Goal: Task Accomplishment & Management: Manage account settings

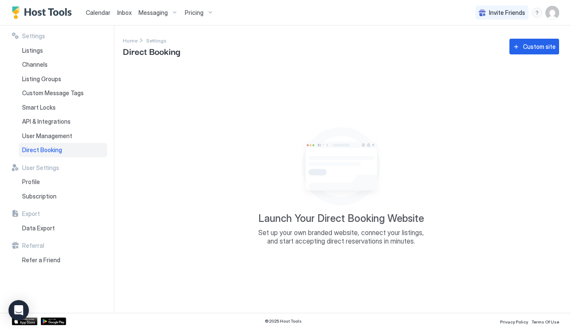
click at [158, 13] on span "Messaging" at bounding box center [152, 13] width 29 height 8
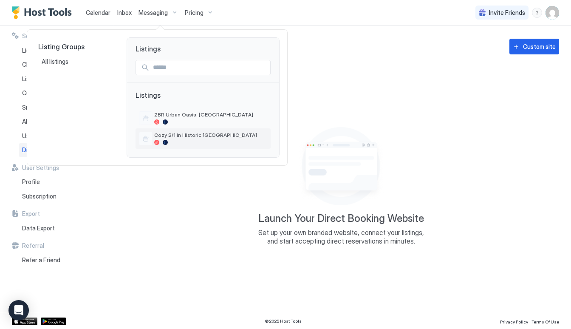
click at [193, 141] on div at bounding box center [210, 142] width 113 height 5
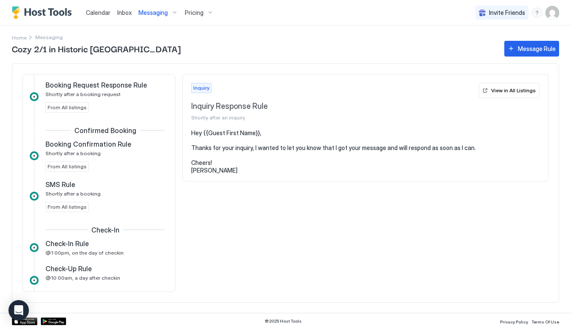
scroll to position [150, 0]
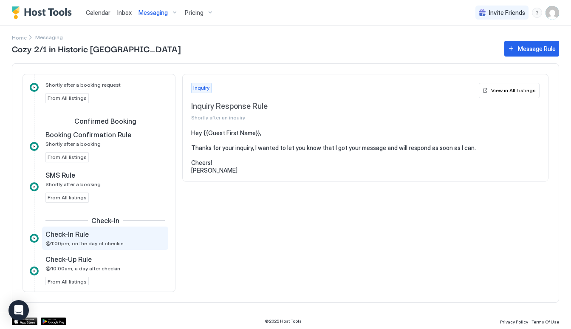
click at [107, 240] on span "@1:00pm, on the day of checkin" at bounding box center [84, 243] width 78 height 6
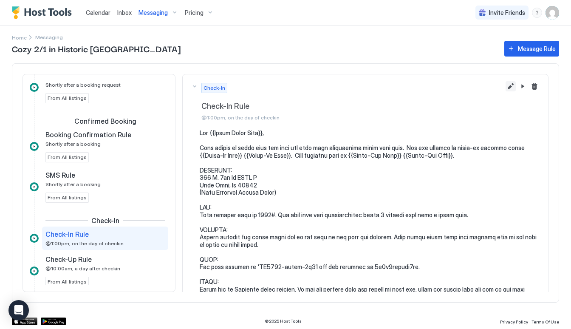
click at [510, 86] on button "Edit message rule" at bounding box center [510, 86] width 10 height 10
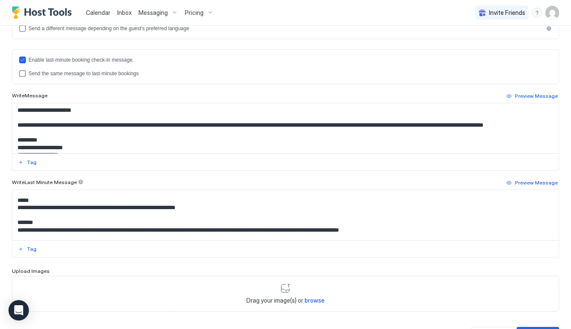
scroll to position [109, 0]
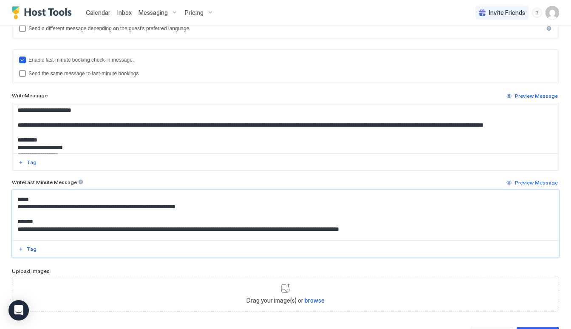
drag, startPoint x: 121, startPoint y: 210, endPoint x: 69, endPoint y: 210, distance: 52.2
click at [69, 210] on textarea "Input Field" at bounding box center [285, 215] width 546 height 50
drag, startPoint x: 201, startPoint y: 211, endPoint x: 159, endPoint y: 210, distance: 42.0
click at [159, 210] on textarea "Input Field" at bounding box center [285, 215] width 546 height 50
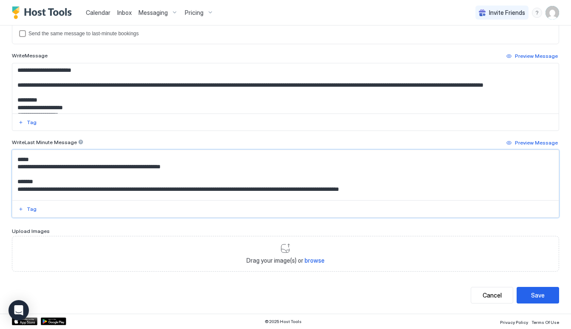
scroll to position [272, 0]
type textarea "**********"
click at [537, 303] on button "Save" at bounding box center [537, 295] width 42 height 17
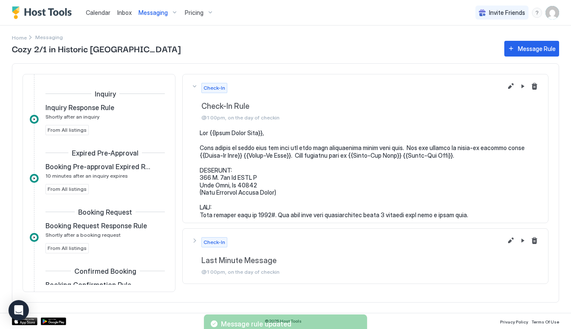
scroll to position [206, 0]
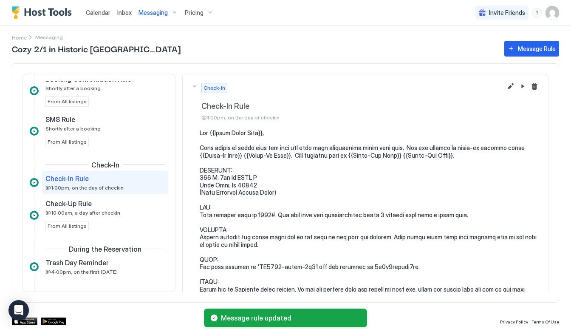
click at [148, 17] on div "Messaging" at bounding box center [158, 13] width 46 height 14
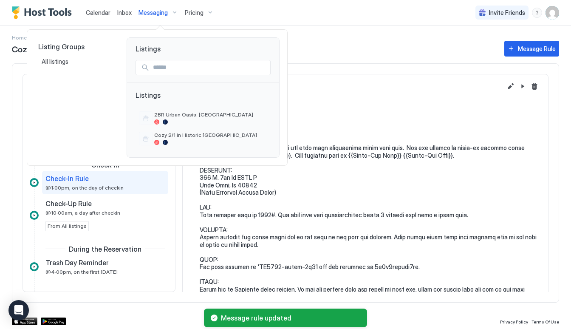
click at [148, 17] on div at bounding box center [285, 164] width 571 height 329
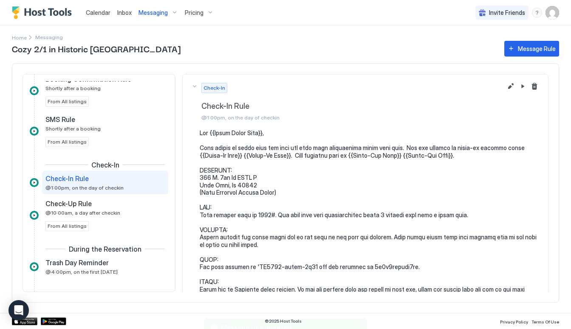
click at [51, 8] on img "Host Tools Logo" at bounding box center [44, 12] width 64 height 13
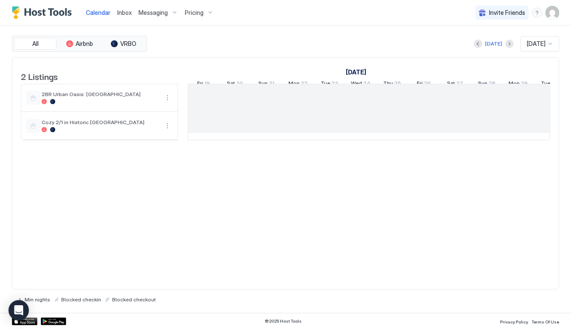
scroll to position [0, 472]
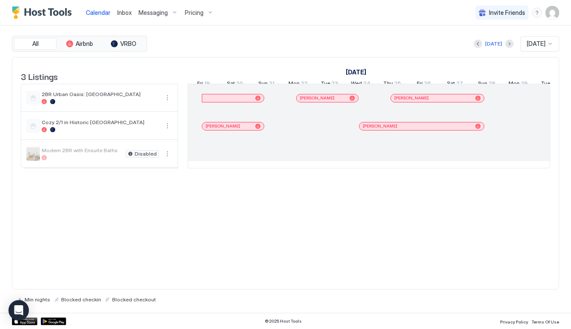
scroll to position [0, 472]
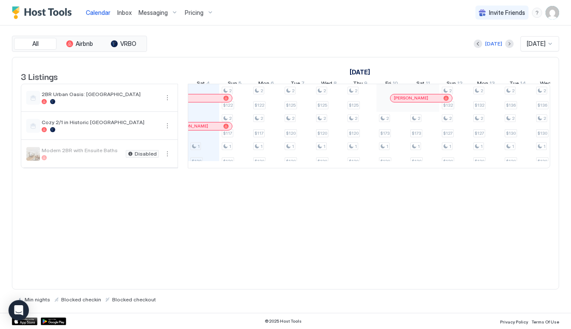
click at [157, 14] on span "Messaging" at bounding box center [152, 13] width 29 height 8
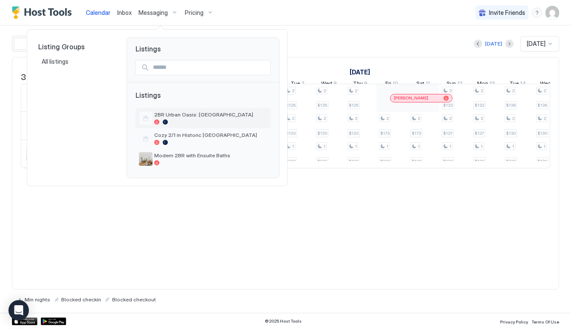
click at [172, 117] on span "2BR Urban Oasis: [GEOGRAPHIC_DATA]" at bounding box center [210, 114] width 113 height 6
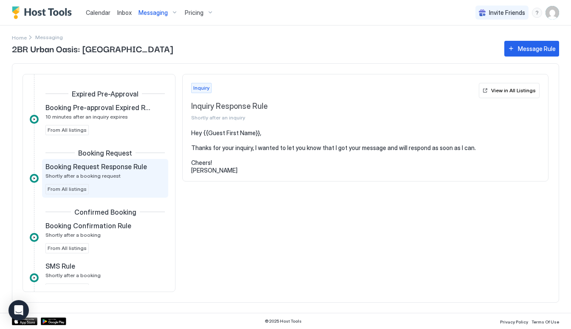
scroll to position [60, 0]
click at [130, 183] on div "Booking Request Response Rule Shortly after a booking request From All listings" at bounding box center [104, 177] width 119 height 32
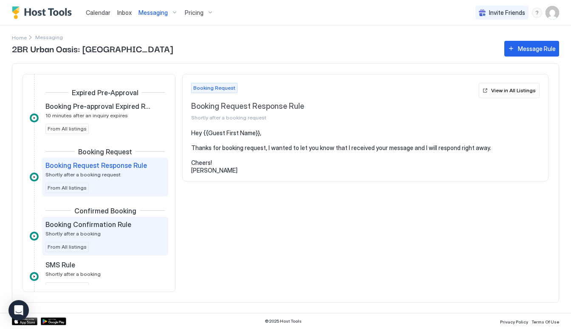
click at [103, 223] on span "Booking Confirmation Rule" at bounding box center [88, 224] width 86 height 8
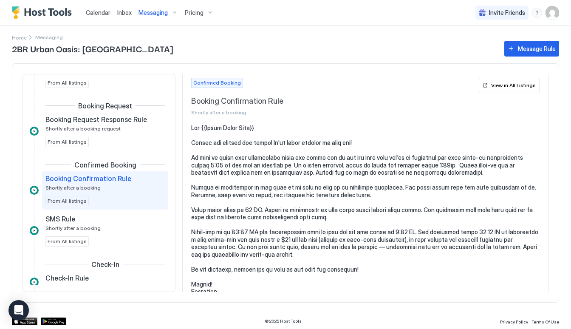
scroll to position [127, 0]
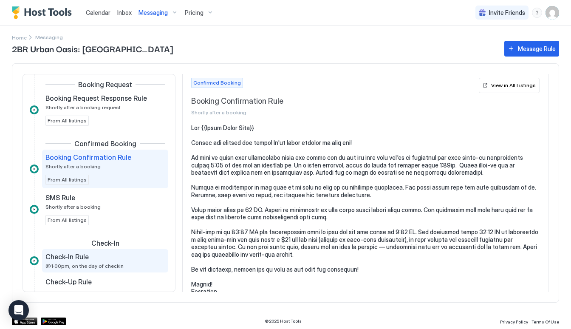
click at [105, 255] on div "Check-In Rule" at bounding box center [98, 256] width 107 height 8
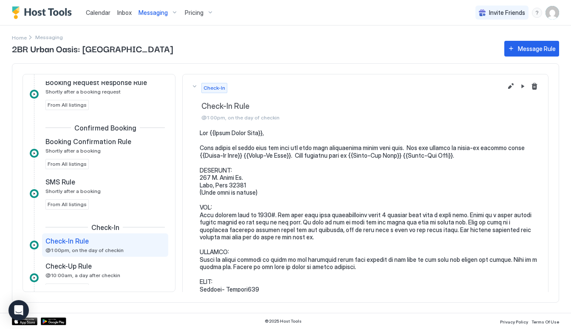
click at [508, 86] on button "Edit message rule" at bounding box center [510, 86] width 10 height 10
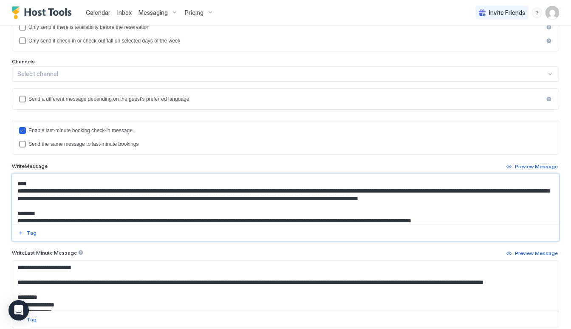
scroll to position [85, 0]
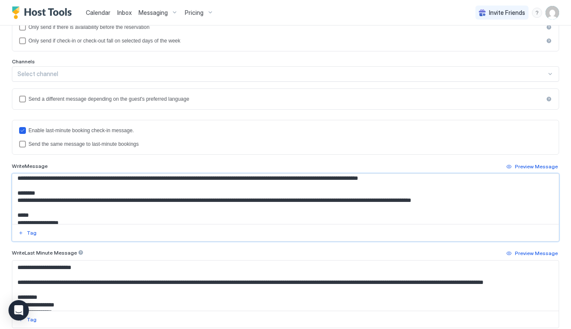
drag, startPoint x: 17, startPoint y: 196, endPoint x: 448, endPoint y: 186, distance: 431.1
click at [447, 187] on textarea "Input Field" at bounding box center [285, 199] width 546 height 50
click at [291, 203] on textarea "Input Field" at bounding box center [285, 199] width 546 height 50
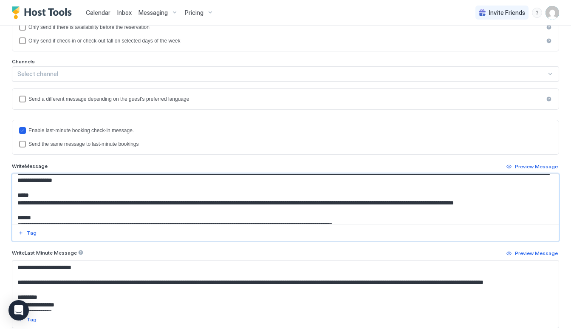
scroll to position [163, 0]
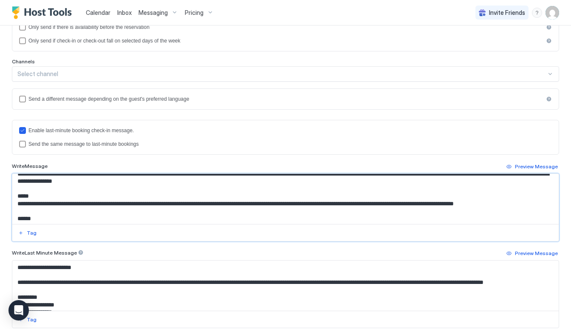
drag, startPoint x: 12, startPoint y: 209, endPoint x: 334, endPoint y: 209, distance: 321.5
click at [334, 209] on textarea "Input Field" at bounding box center [285, 199] width 546 height 50
click at [334, 208] on textarea "Input Field" at bounding box center [285, 199] width 546 height 50
click at [542, 211] on textarea "Input Field" at bounding box center [285, 199] width 546 height 50
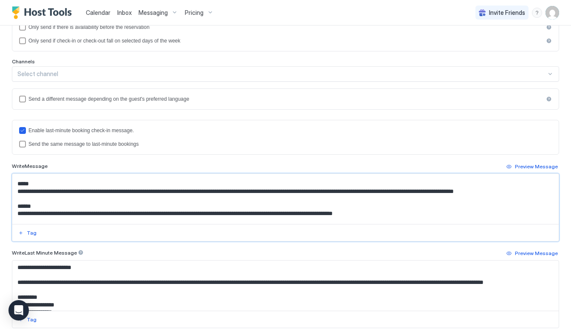
scroll to position [169, 0]
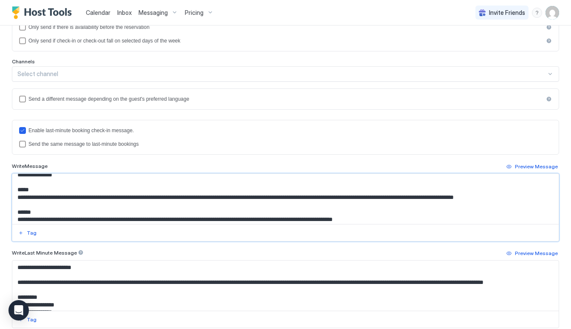
drag, startPoint x: 539, startPoint y: 206, endPoint x: 148, endPoint y: 169, distance: 392.4
click at [148, 169] on div "Write Message Preview Message Tag" at bounding box center [285, 201] width 547 height 80
click at [94, 192] on textarea "Input Field" at bounding box center [285, 199] width 546 height 50
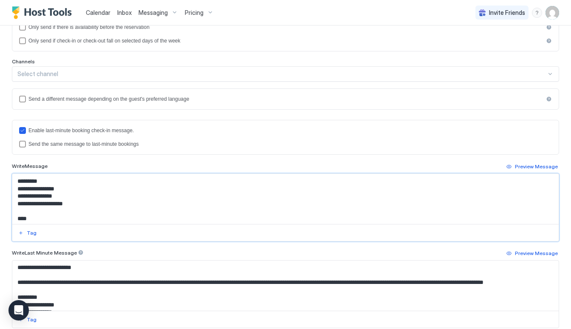
scroll to position [38, 0]
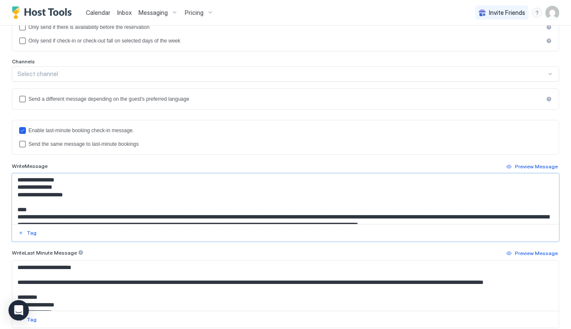
drag, startPoint x: 18, startPoint y: 197, endPoint x: 436, endPoint y: 236, distance: 419.7
click at [435, 234] on div at bounding box center [285, 207] width 547 height 68
click at [444, 215] on textarea "Input Field" at bounding box center [285, 199] width 546 height 50
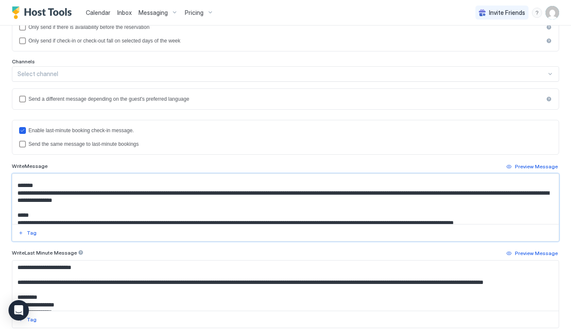
scroll to position [169, 0]
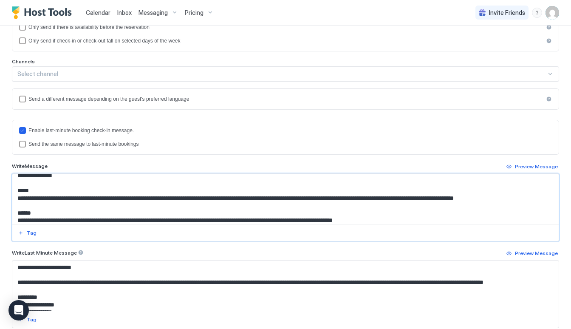
click at [14, 199] on textarea "Input Field" at bounding box center [285, 199] width 546 height 50
click at [13, 199] on textarea "Input Field" at bounding box center [285, 199] width 546 height 50
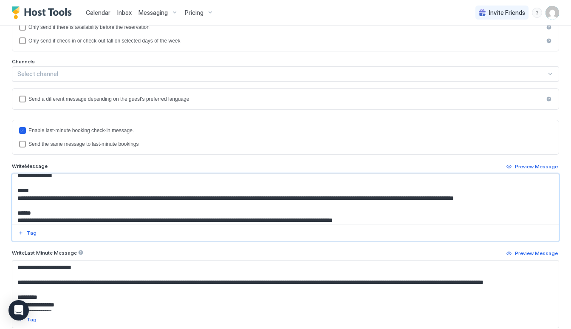
click at [14, 199] on textarea "Input Field" at bounding box center [285, 199] width 546 height 50
drag, startPoint x: 14, startPoint y: 199, endPoint x: 125, endPoint y: 205, distance: 111.8
click at [126, 205] on textarea "Input Field" at bounding box center [285, 199] width 546 height 50
click at [302, 0] on div "Calendar Inbox Messaging Pricing Invite Friends SD" at bounding box center [285, 12] width 571 height 25
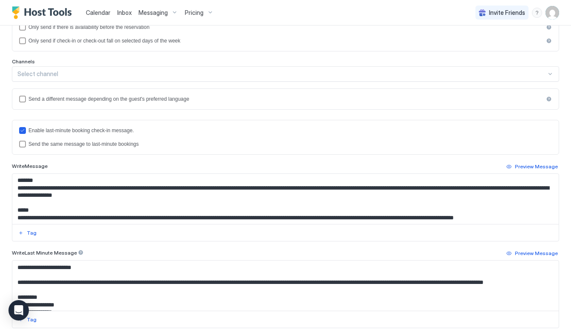
scroll to position [148, 0]
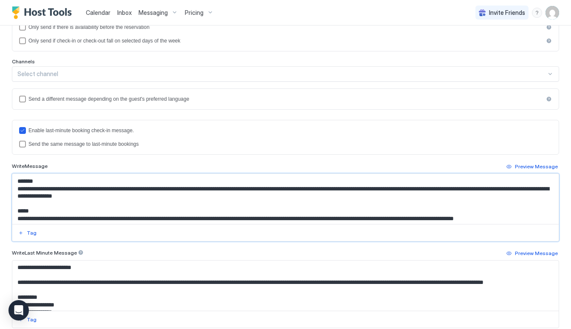
drag, startPoint x: 15, startPoint y: 193, endPoint x: 146, endPoint y: 201, distance: 131.5
click at [146, 201] on textarea "Input Field" at bounding box center [285, 199] width 546 height 50
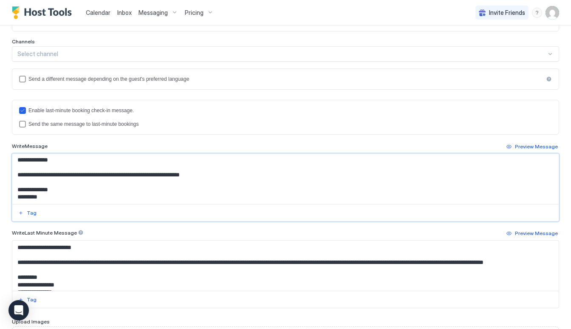
scroll to position [339, 0]
drag, startPoint x: 17, startPoint y: 170, endPoint x: 245, endPoint y: 204, distance: 230.6
click at [245, 204] on div at bounding box center [285, 187] width 547 height 68
click at [389, 134] on div "Enable last-minute booking check-in message. Send the same message to last-minu…" at bounding box center [285, 117] width 547 height 35
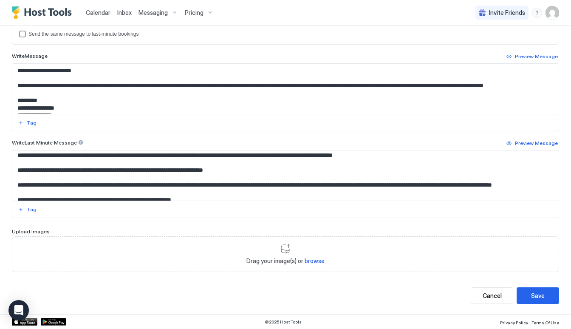
scroll to position [0, 0]
click at [491, 296] on div "Cancel" at bounding box center [491, 295] width 19 height 9
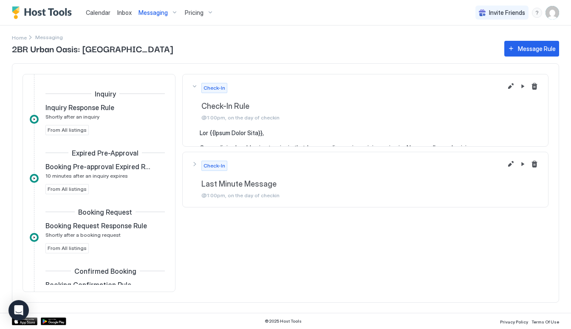
scroll to position [206, 0]
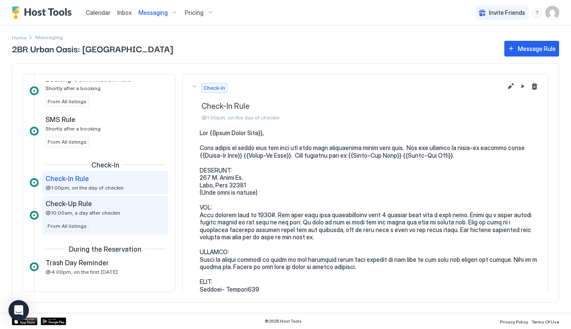
click at [139, 208] on div "Check-Up Rule @10:00am, a day after checkin" at bounding box center [98, 207] width 107 height 17
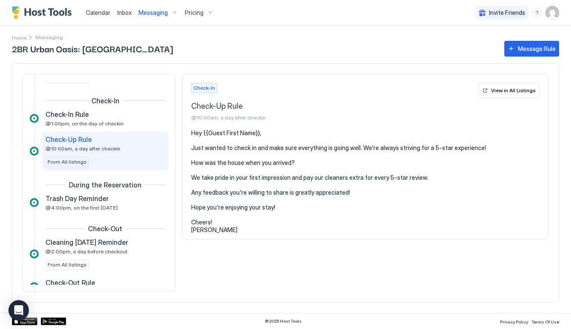
scroll to position [269, 0]
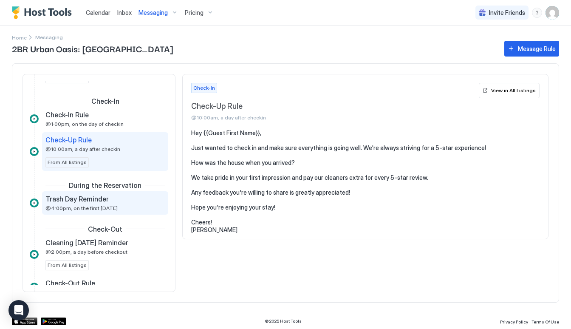
click at [121, 208] on div "Trash Day Reminder @4:00pm, on the first Tuesday" at bounding box center [98, 202] width 107 height 17
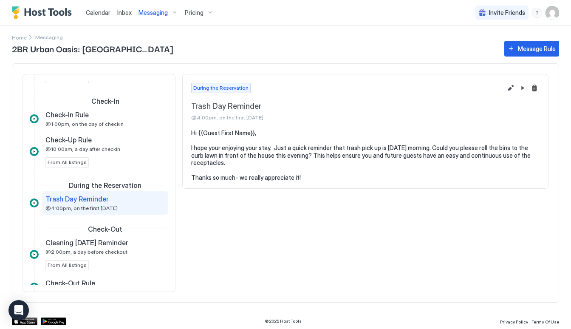
drag, startPoint x: 187, startPoint y: 132, endPoint x: 300, endPoint y: 179, distance: 122.8
click at [301, 179] on section "Hi {{Guest First Name}}, I hope your enjoying your stay. Just a quick reminder …" at bounding box center [365, 159] width 365 height 61
copy pre "Hi {{Guest First Name}}, I hope your enjoying your stay. Just a quick reminder …"
click at [533, 87] on button "Delete message rule" at bounding box center [534, 88] width 10 height 10
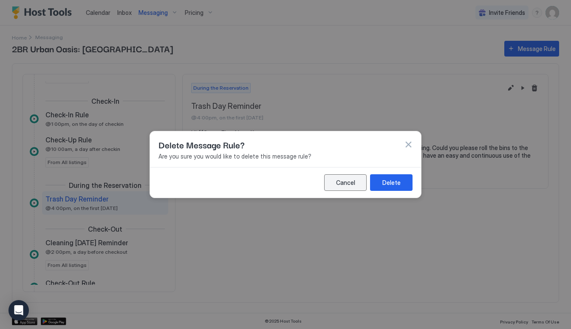
click at [346, 179] on div "Cancel" at bounding box center [345, 182] width 19 height 9
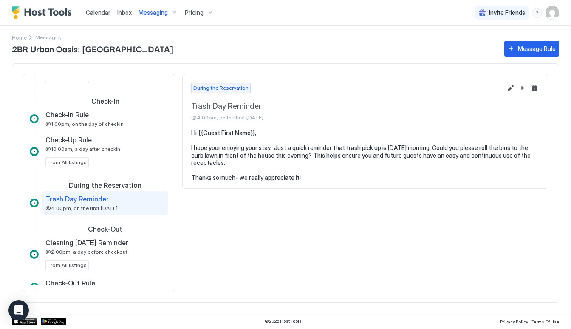
click at [511, 88] on button "Edit message rule" at bounding box center [510, 88] width 10 height 10
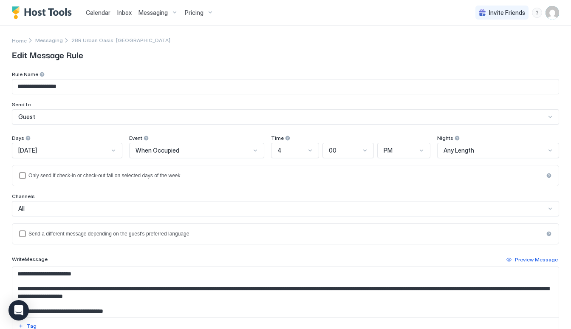
scroll to position [3, 0]
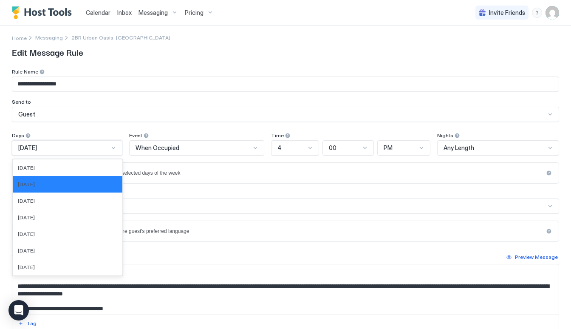
click at [122, 147] on div "On Tuesday" at bounding box center [67, 147] width 110 height 15
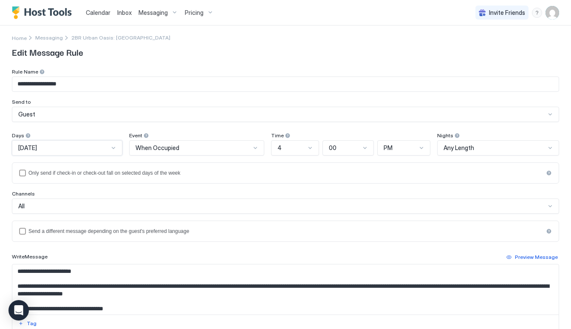
click at [122, 147] on div "On Tuesday" at bounding box center [67, 147] width 110 height 15
click at [474, 147] on span "Any Length" at bounding box center [458, 148] width 31 height 8
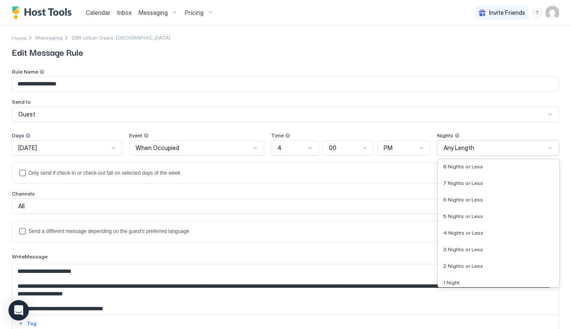
click at [474, 147] on span "Any Length" at bounding box center [458, 148] width 31 height 8
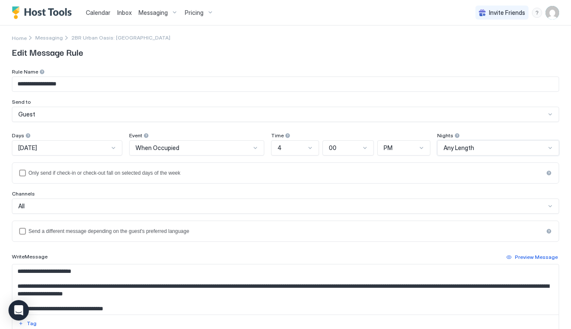
click at [307, 143] on div "4" at bounding box center [295, 147] width 48 height 15
click at [245, 173] on div "Only send if check-in or check-out fall on selected days of the week" at bounding box center [285, 173] width 515 height 6
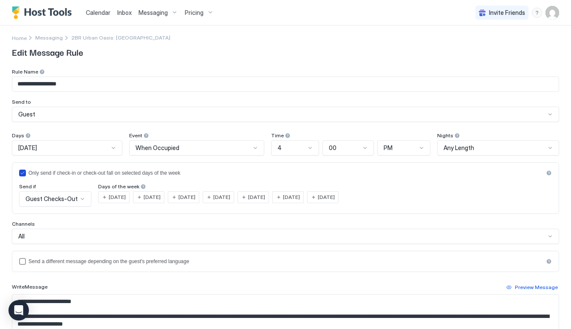
click at [23, 174] on icon "isLimited" at bounding box center [22, 172] width 5 height 5
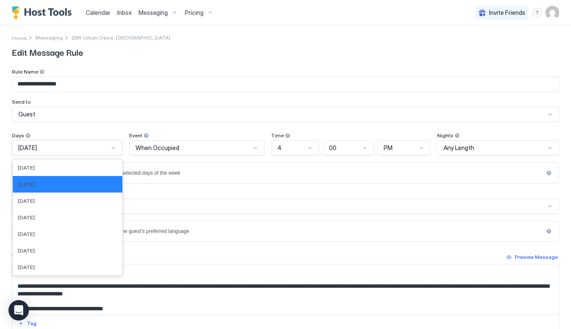
click at [91, 152] on div "On Tuesday" at bounding box center [67, 147] width 110 height 15
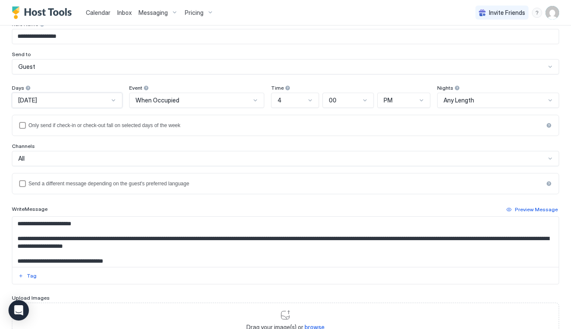
scroll to position [116, 0]
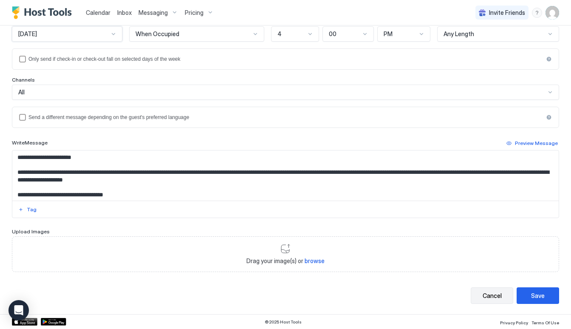
click at [486, 300] on button "Cancel" at bounding box center [492, 295] width 42 height 17
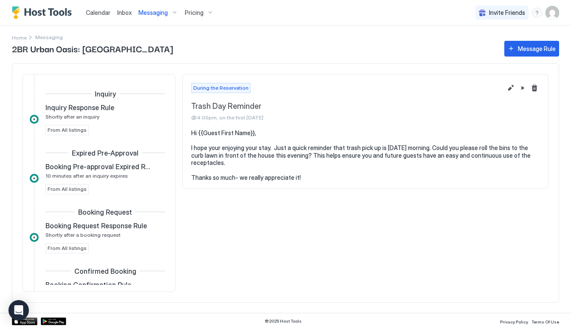
scroll to position [290, 0]
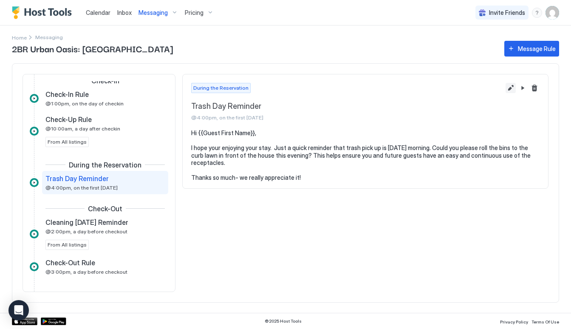
click at [511, 91] on button "Edit message rule" at bounding box center [510, 88] width 10 height 10
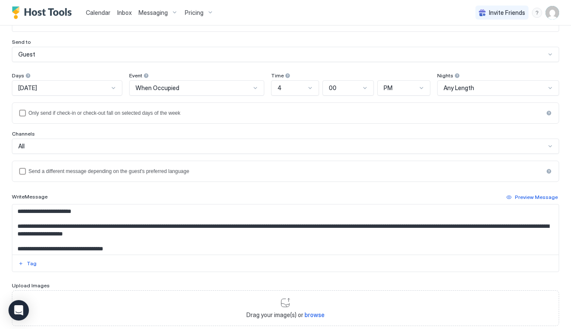
scroll to position [76, 0]
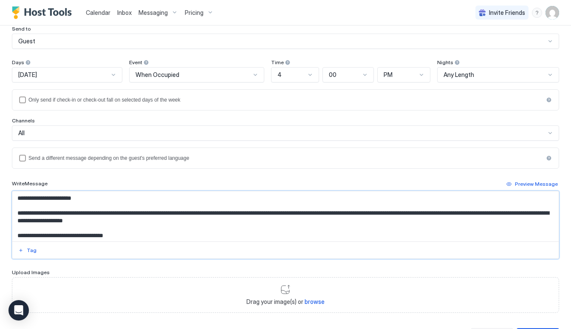
drag, startPoint x: 16, startPoint y: 198, endPoint x: 147, endPoint y: 244, distance: 139.4
click at [147, 244] on div "**********" at bounding box center [285, 225] width 547 height 68
click at [122, 224] on textarea "**********" at bounding box center [285, 216] width 546 height 50
drag, startPoint x: 124, startPoint y: 232, endPoint x: 11, endPoint y: 192, distance: 119.7
click at [11, 192] on div "**********" at bounding box center [285, 152] width 571 height 405
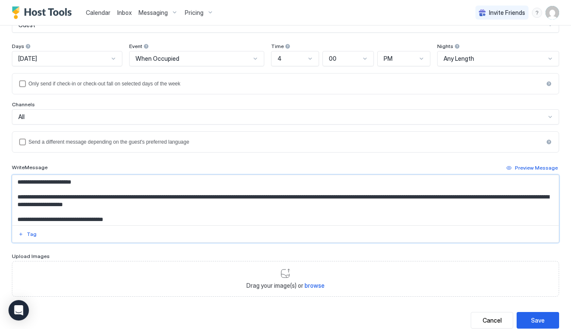
scroll to position [93, 0]
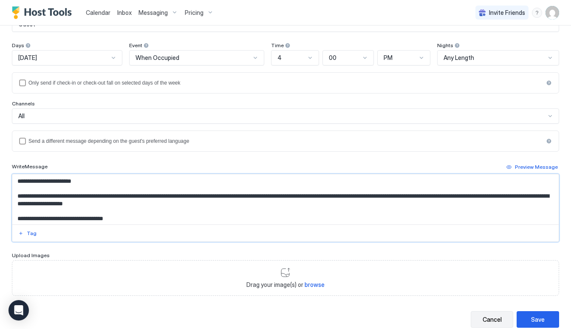
click at [488, 316] on div "Cancel" at bounding box center [491, 319] width 19 height 9
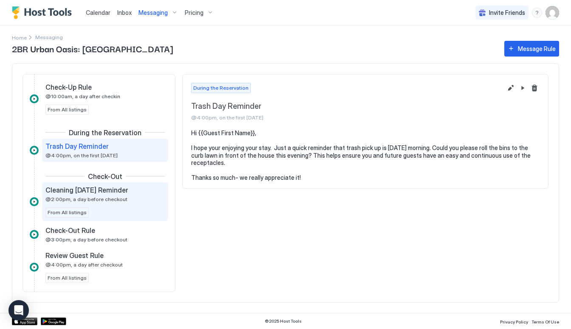
scroll to position [324, 0]
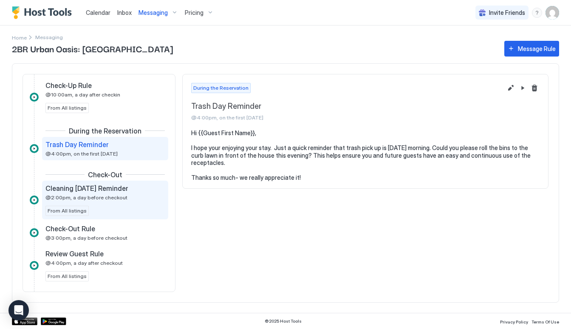
click at [121, 197] on span "@2:00pm, a day before checkout" at bounding box center [86, 197] width 82 height 6
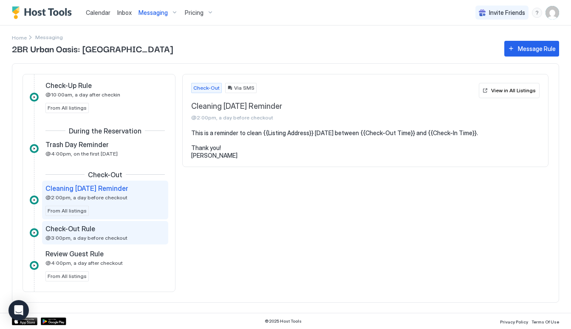
click at [107, 237] on span "@3:00pm, a day before checkout" at bounding box center [86, 237] width 82 height 6
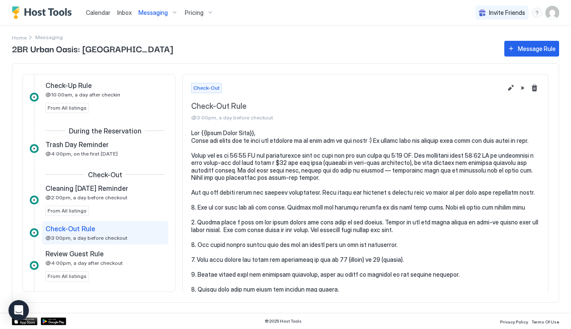
click at [285, 0] on div "Calendar Inbox Messaging Pricing Invite Friends SD" at bounding box center [285, 12] width 571 height 25
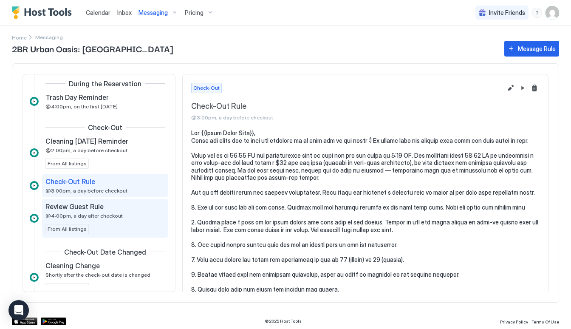
scroll to position [373, 0]
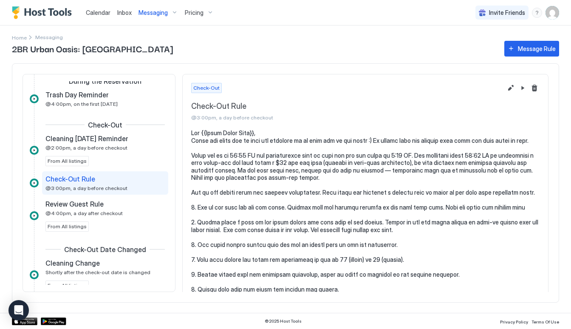
click at [129, 178] on div "Check-Out Rule" at bounding box center [98, 179] width 107 height 8
click at [149, 183] on div "Check-Out Rule" at bounding box center [98, 179] width 107 height 8
click at [512, 89] on button "Edit message rule" at bounding box center [510, 88] width 10 height 10
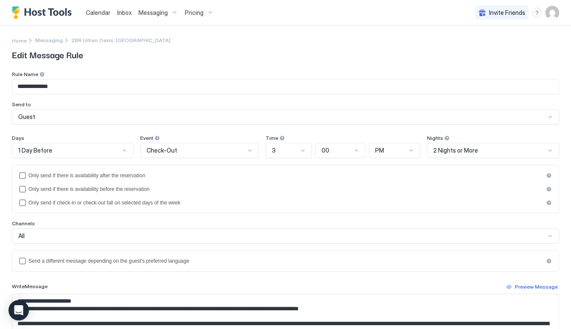
click at [301, 5] on div "Calendar Inbox Messaging Pricing Invite Friends SD" at bounding box center [285, 12] width 571 height 25
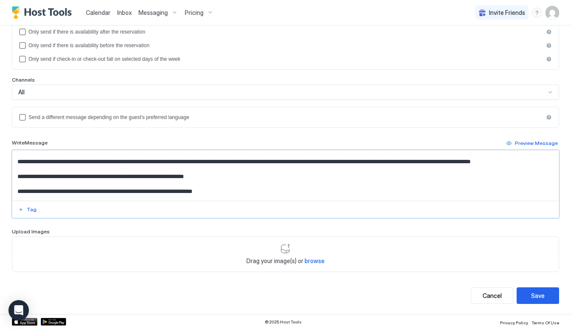
scroll to position [152, 0]
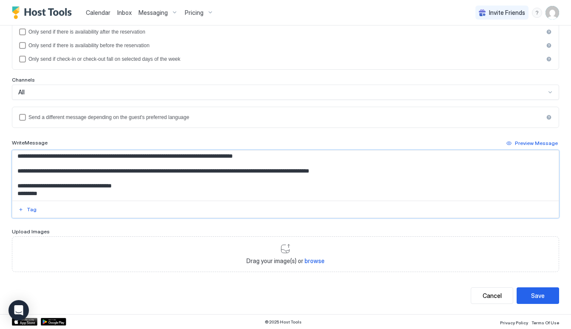
drag, startPoint x: 16, startPoint y: 158, endPoint x: 149, endPoint y: 250, distance: 162.3
click at [149, 250] on div "**********" at bounding box center [285, 99] width 547 height 344
click at [493, 291] on div "Cancel" at bounding box center [491, 295] width 19 height 9
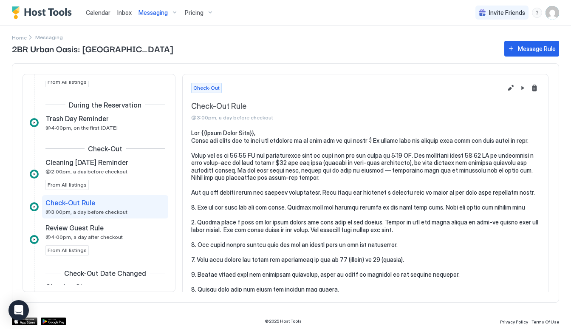
scroll to position [361, 0]
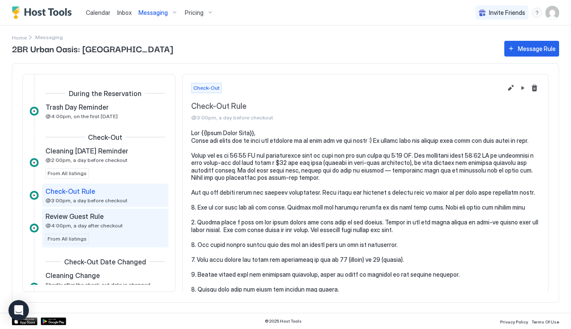
click at [130, 233] on div "Review Guest Rule @4:00pm, a day after checkout From All listings" at bounding box center [104, 228] width 119 height 32
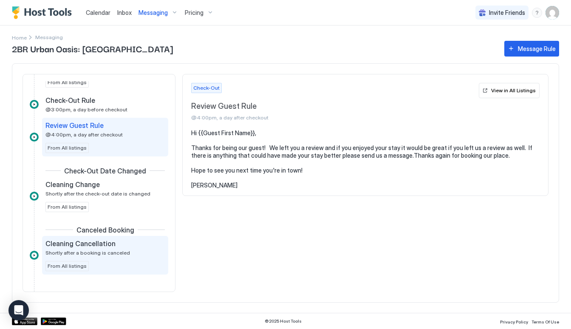
scroll to position [452, 0]
click at [105, 248] on div "Cleaning Cancellation Shortly after a booking is canceled" at bounding box center [98, 247] width 107 height 17
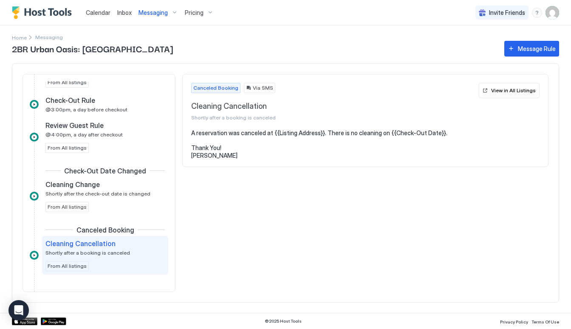
click at [152, 11] on span "Messaging" at bounding box center [152, 13] width 29 height 8
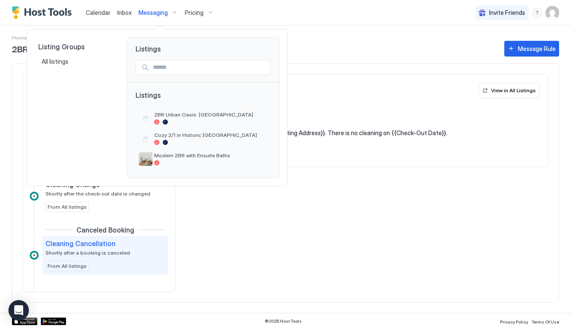
click at [114, 11] on div at bounding box center [285, 164] width 571 height 329
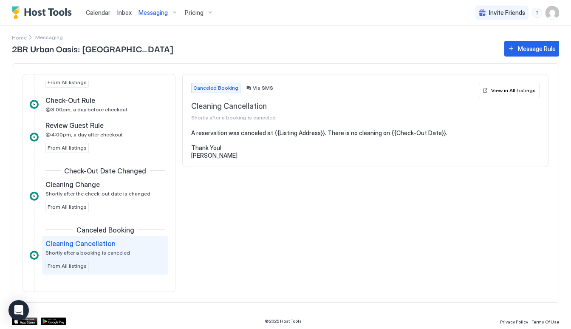
click at [93, 11] on span "Calendar" at bounding box center [98, 12] width 25 height 7
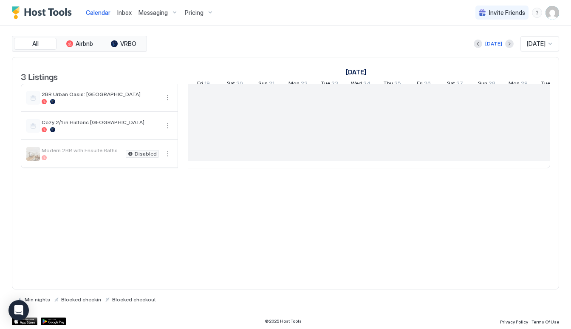
scroll to position [0, 472]
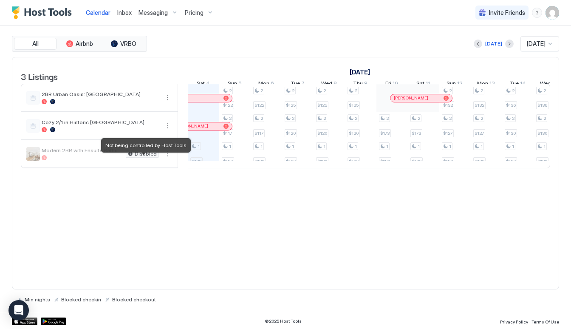
click at [144, 156] on div "Disabled" at bounding box center [142, 154] width 33 height 8
click at [144, 154] on span "Disabled" at bounding box center [146, 154] width 22 height 0
click at [89, 167] on div "Modern 2BR with Ensuite Baths Disabled" at bounding box center [99, 153] width 156 height 27
click at [100, 153] on span "Modern 2BR with Ensuite Baths" at bounding box center [82, 150] width 81 height 6
click at [167, 159] on button "More options" at bounding box center [167, 154] width 10 height 10
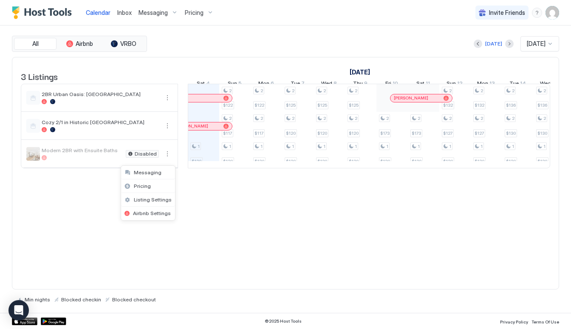
click at [167, 161] on div at bounding box center [285, 164] width 571 height 329
click at [192, 11] on span "Pricing" at bounding box center [194, 13] width 19 height 8
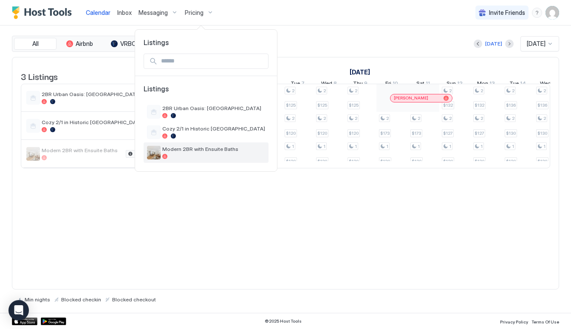
click at [185, 148] on span "Modern 2BR with Ensuite Baths" at bounding box center [213, 149] width 103 height 6
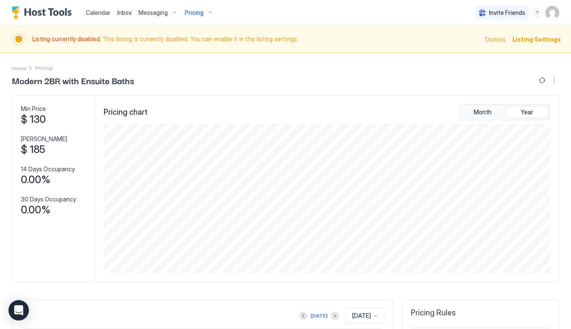
click at [527, 40] on span "Listing Settings" at bounding box center [536, 39] width 48 height 9
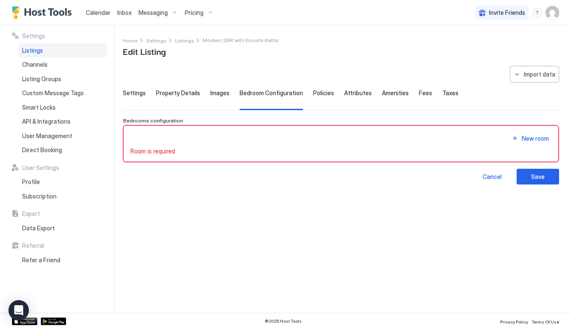
click at [133, 96] on span "Settings" at bounding box center [134, 93] width 23 height 8
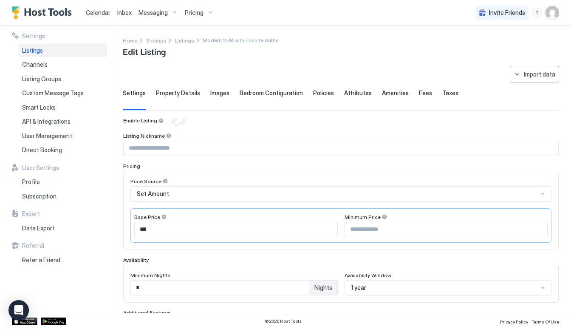
click at [177, 93] on span "Property Details" at bounding box center [178, 93] width 44 height 8
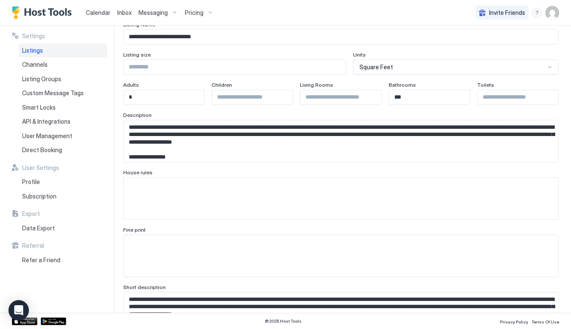
scroll to position [95, 0]
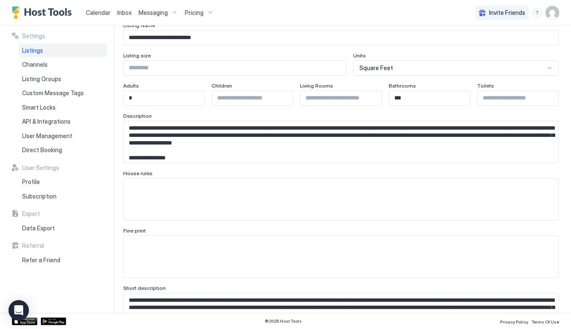
click at [256, 195] on textarea "Input Field" at bounding box center [341, 199] width 434 height 42
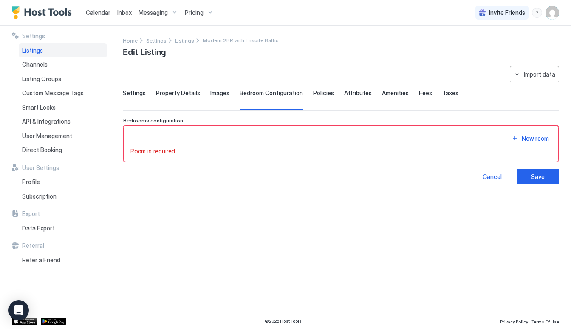
scroll to position [35, 0]
type textarea "****"
click at [542, 138] on div "New room" at bounding box center [534, 138] width 27 height 9
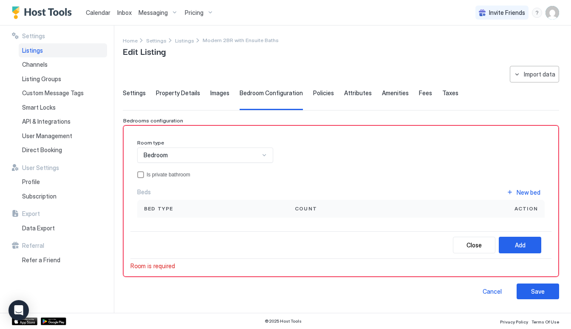
click at [171, 209] on span "Bed type" at bounding box center [158, 209] width 29 height 8
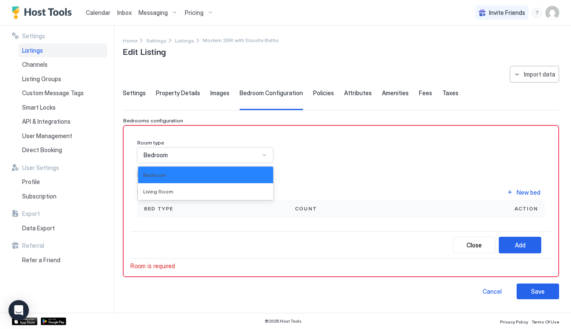
click at [231, 150] on div "Bedroom" at bounding box center [205, 154] width 136 height 15
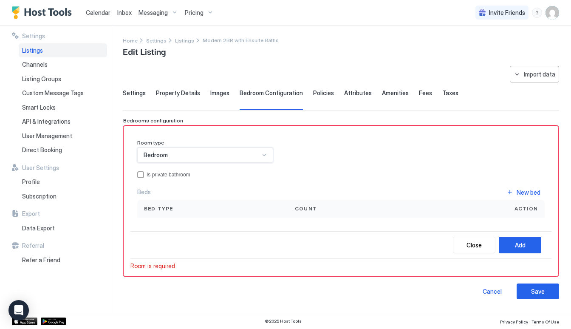
click at [231, 150] on div "Bedroom" at bounding box center [205, 154] width 136 height 15
click at [513, 193] on button "New bed" at bounding box center [523, 191] width 42 height 11
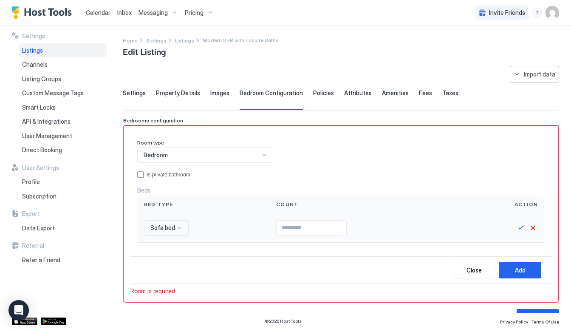
click at [177, 225] on div "Sofa bed" at bounding box center [166, 227] width 45 height 15
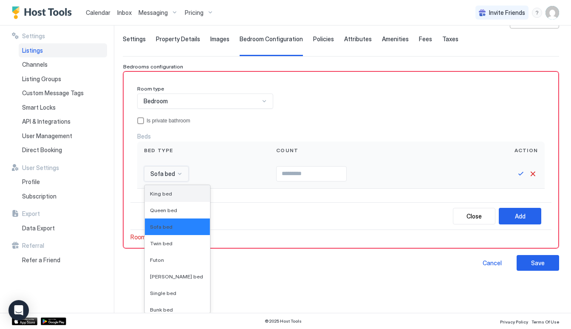
click at [173, 195] on div "King bed" at bounding box center [177, 193] width 55 height 6
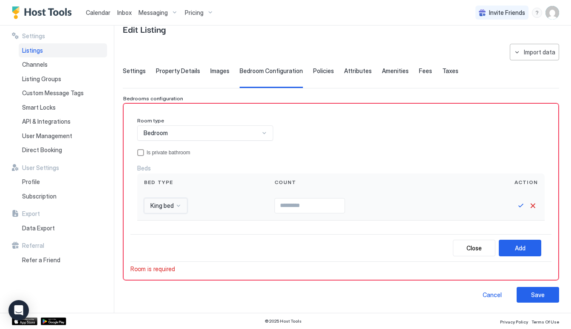
scroll to position [21, 0]
click at [344, 209] on input "Input Field" at bounding box center [310, 206] width 70 height 14
type input "*"
click at [510, 248] on button "Add" at bounding box center [520, 248] width 42 height 17
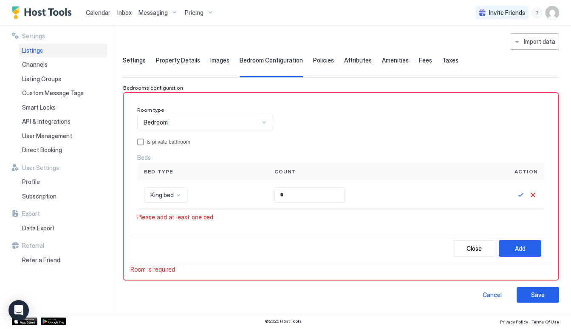
scroll to position [32, 0]
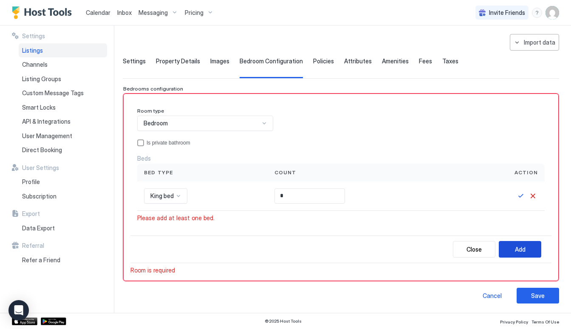
click at [521, 247] on div "Add" at bounding box center [520, 249] width 11 height 9
click at [334, 257] on div "Close Add" at bounding box center [340, 249] width 421 height 28
click at [524, 190] on div at bounding box center [502, 195] width 85 height 29
click at [519, 197] on button "Save" at bounding box center [521, 196] width 10 height 10
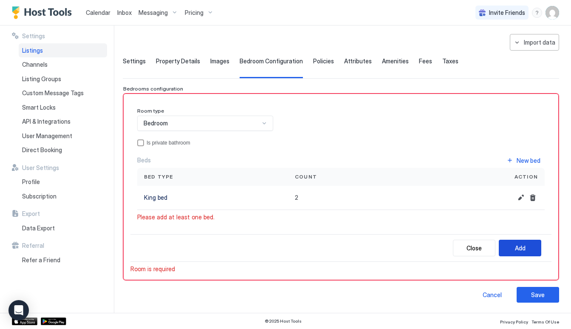
click at [521, 250] on div "Add" at bounding box center [520, 247] width 11 height 9
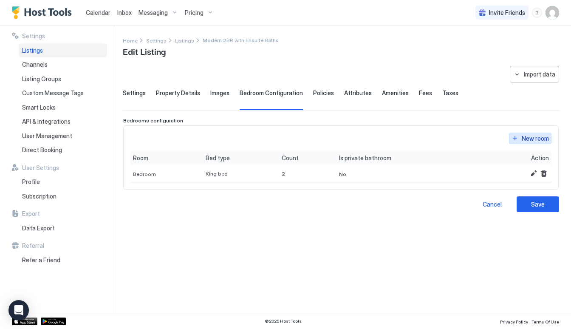
click at [533, 134] on div "New room" at bounding box center [534, 138] width 27 height 9
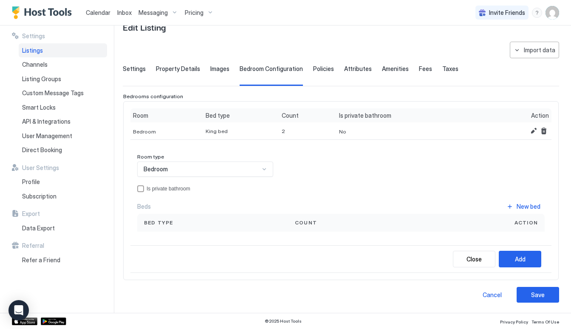
scroll to position [24, 0]
click at [526, 205] on div "New bed" at bounding box center [528, 206] width 24 height 9
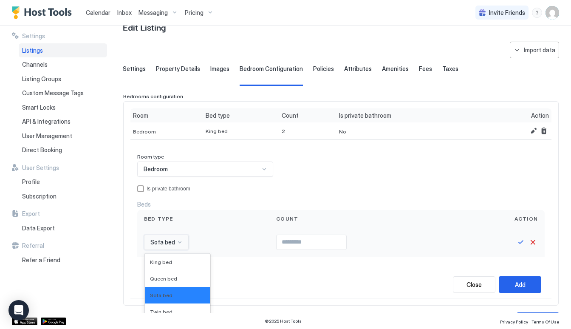
scroll to position [93, 0]
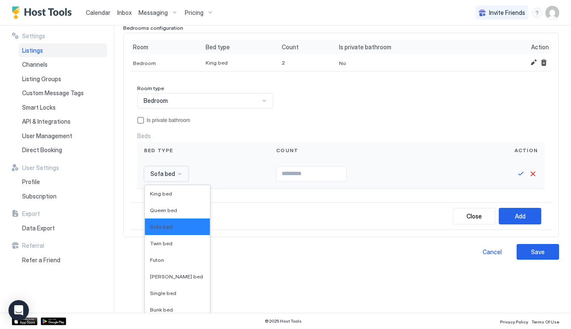
click at [183, 181] on div "Sofa bed selected, 3 of 16. 16 results available. Use Up and Down to choose opt…" at bounding box center [166, 173] width 45 height 15
click at [169, 197] on div "King bed" at bounding box center [177, 193] width 65 height 17
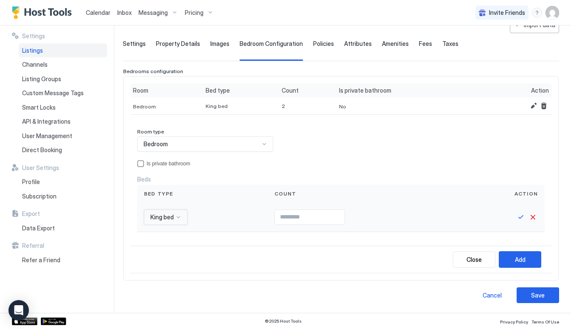
click at [330, 213] on input "Input Field" at bounding box center [310, 217] width 70 height 14
type input "*"
click at [522, 220] on button "Save" at bounding box center [521, 217] width 10 height 10
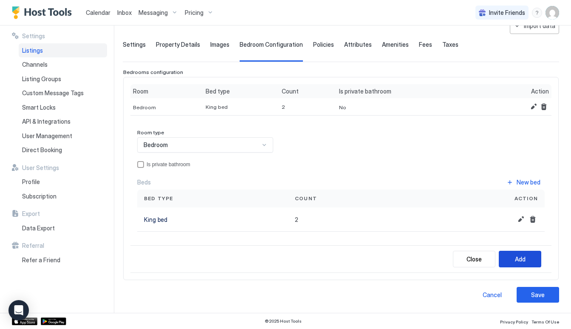
click at [515, 259] on div "Add" at bounding box center [520, 258] width 11 height 9
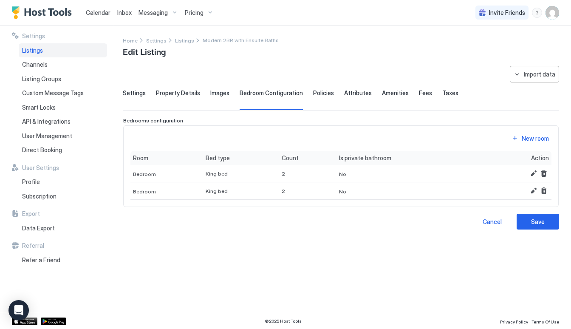
scroll to position [0, 0]
click at [535, 174] on button "Edit" at bounding box center [533, 173] width 10 height 10
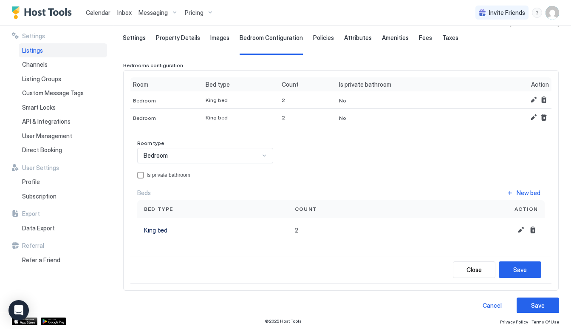
scroll to position [55, 0]
click at [521, 232] on button "Edit" at bounding box center [521, 230] width 10 height 10
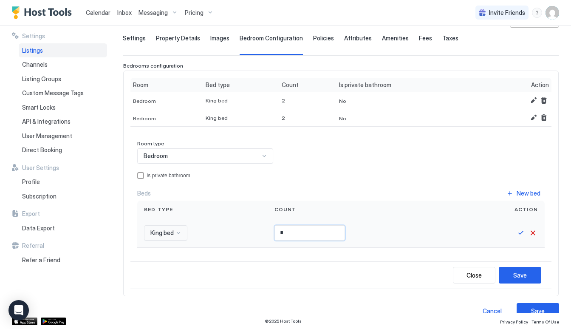
click at [324, 234] on input "*" at bounding box center [310, 232] width 70 height 14
type input "*"
click at [522, 234] on button "Save" at bounding box center [521, 233] width 10 height 10
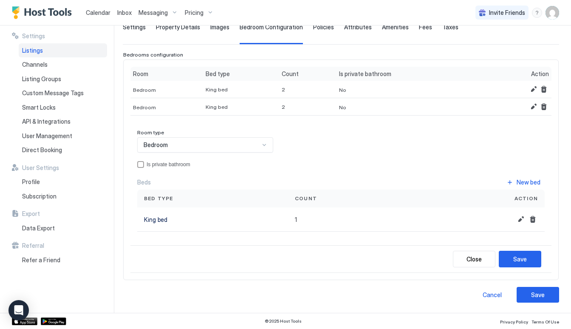
scroll to position [65, 0]
click at [141, 163] on div "privateBathroom" at bounding box center [140, 164] width 7 height 7
click at [518, 262] on div "Save" at bounding box center [520, 259] width 14 height 9
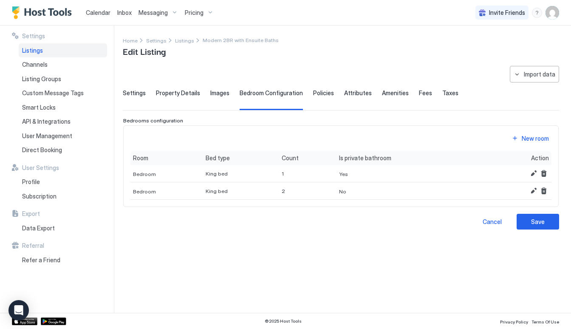
scroll to position [0, 0]
click at [534, 192] on button "Edit" at bounding box center [533, 191] width 10 height 10
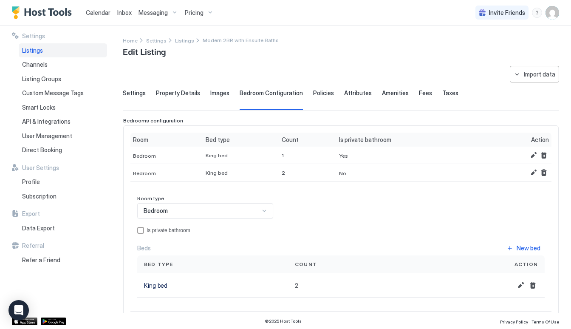
click at [135, 231] on div "Room type Bedroom Is private bathroom Beds New bed Bed type Count Action King b…" at bounding box center [340, 249] width 421 height 123
click at [142, 231] on div "privateBathroom" at bounding box center [140, 230] width 7 height 7
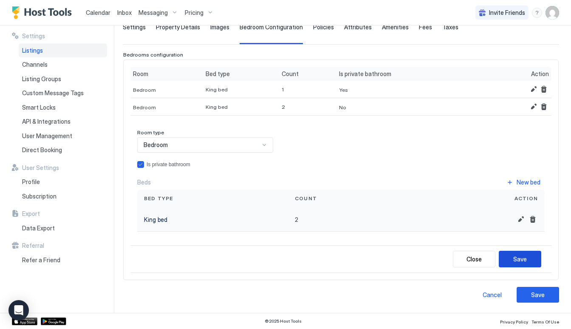
scroll to position [66, 0]
click at [524, 221] on button "Edit" at bounding box center [521, 219] width 10 height 10
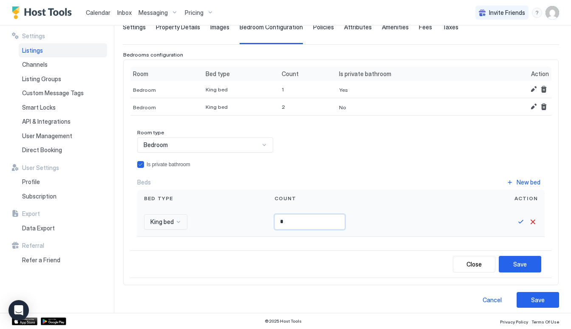
click at [303, 224] on input "*" at bounding box center [310, 221] width 70 height 14
type input "*"
click at [524, 261] on div "Save" at bounding box center [520, 263] width 14 height 9
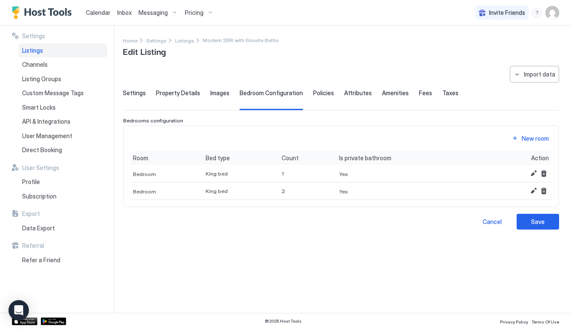
scroll to position [0, 0]
click at [541, 214] on button "Save" at bounding box center [537, 222] width 42 height 16
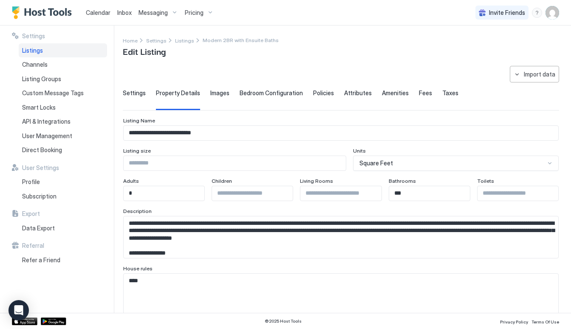
scroll to position [412, 0]
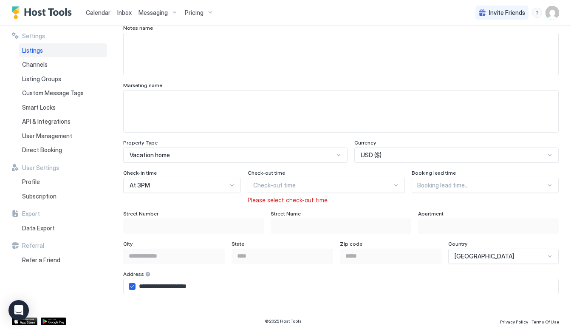
click at [302, 181] on div "Check-out time" at bounding box center [326, 185] width 157 height 15
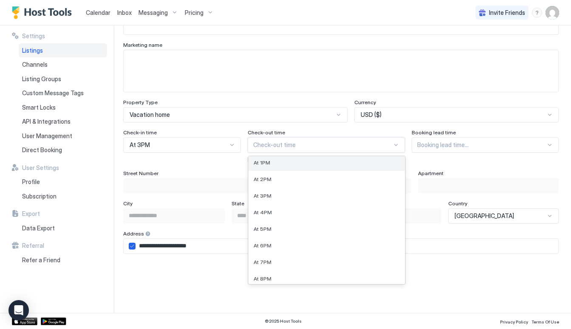
scroll to position [261, 0]
click at [290, 166] on div "At 4PM" at bounding box center [327, 168] width 146 height 6
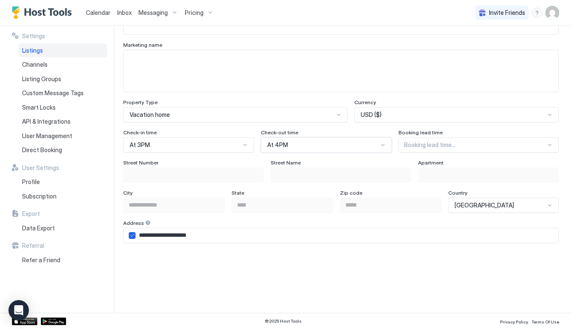
click at [485, 145] on div at bounding box center [475, 145] width 142 height 8
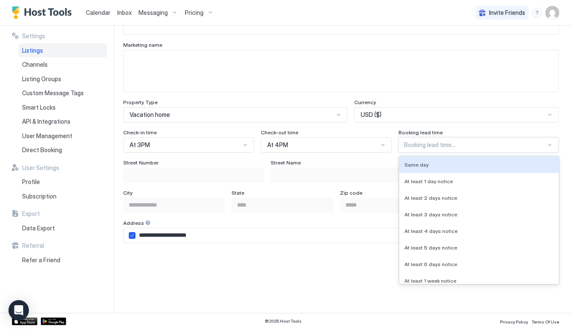
click at [485, 145] on div at bounding box center [475, 145] width 142 height 8
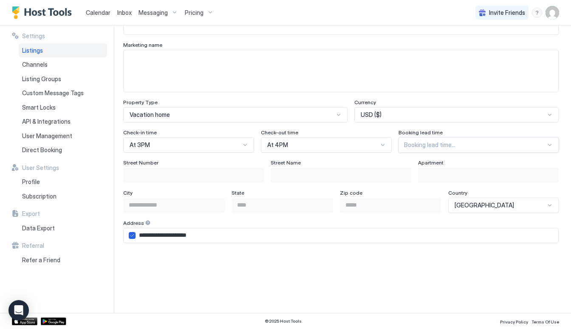
click at [240, 164] on div "Street Number" at bounding box center [193, 163] width 141 height 8
click at [334, 164] on div "Street Name" at bounding box center [341, 163] width 141 height 8
click at [382, 147] on div at bounding box center [382, 144] width 7 height 7
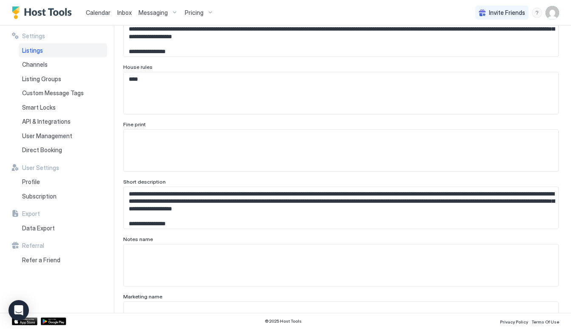
scroll to position [199, 0]
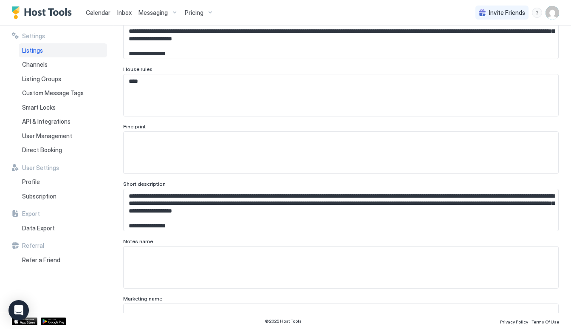
click at [333, 98] on textarea "****" at bounding box center [341, 95] width 434 height 42
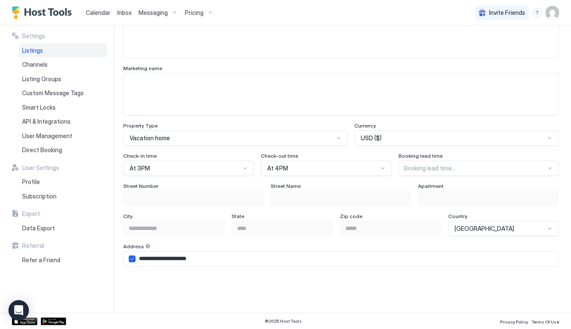
scroll to position [437, 0]
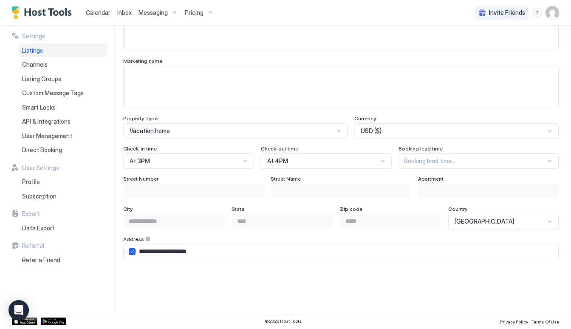
type textarea "**********"
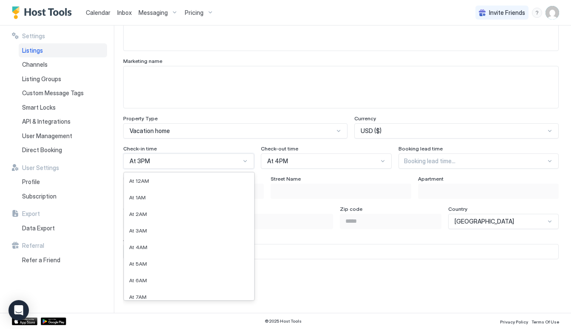
click at [204, 163] on div "At 3PM selected, 16 of 24. 24 results available. Use Up and Down to choose opti…" at bounding box center [188, 160] width 131 height 15
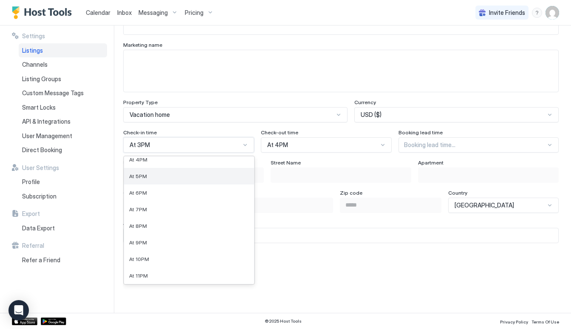
scroll to position [249, 0]
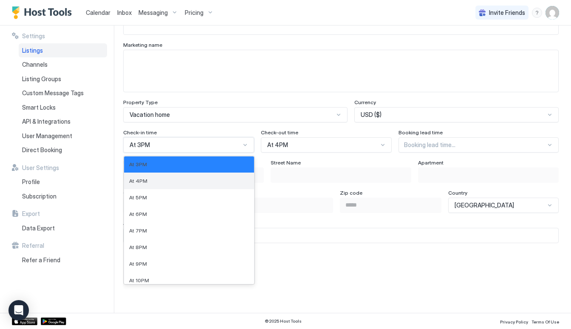
click at [177, 179] on div "At 4PM" at bounding box center [189, 181] width 120 height 6
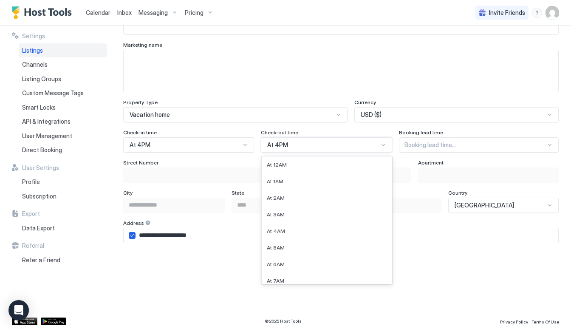
click at [315, 146] on div "At 4PM" at bounding box center [322, 145] width 111 height 8
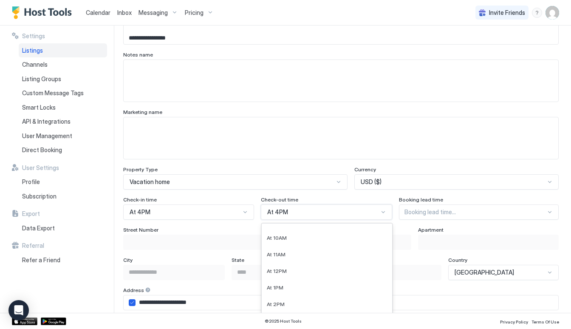
scroll to position [387, 0]
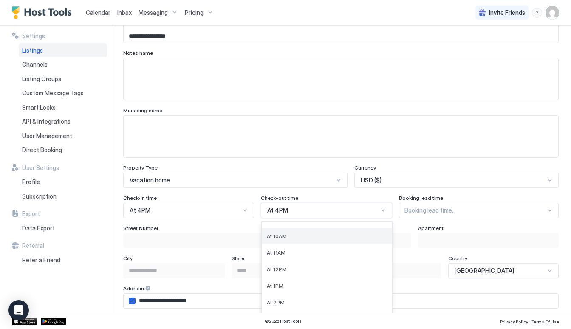
click at [292, 233] on div "At 10AM" at bounding box center [327, 236] width 120 height 6
click at [419, 214] on div "Booking lead time..." at bounding box center [478, 210] width 159 height 15
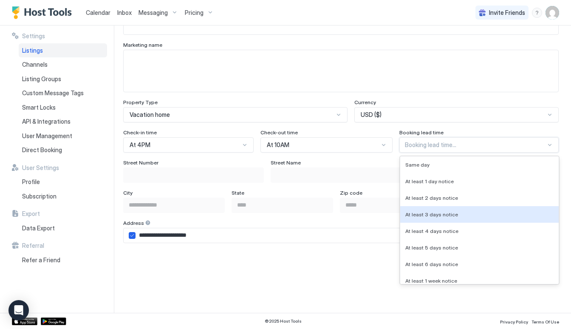
click at [360, 159] on div "Street Name" at bounding box center [341, 163] width 141 height 8
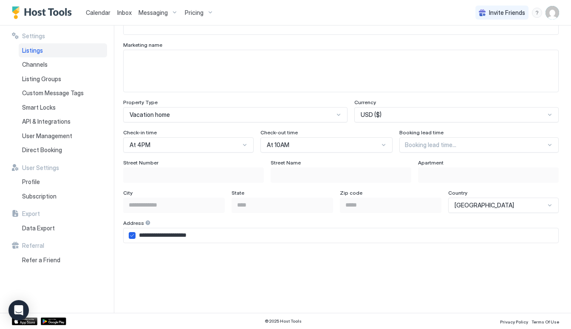
click at [414, 142] on div "Booking lead time..." at bounding box center [475, 145] width 141 height 8
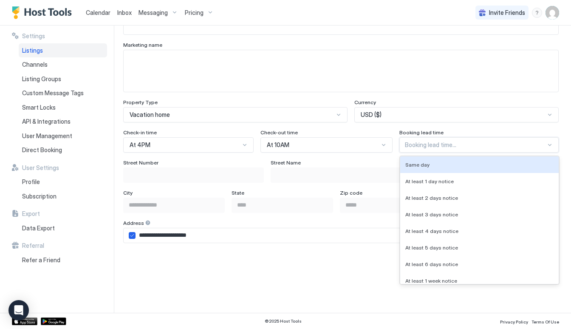
click at [414, 142] on div "Booking lead time..." at bounding box center [475, 145] width 141 height 8
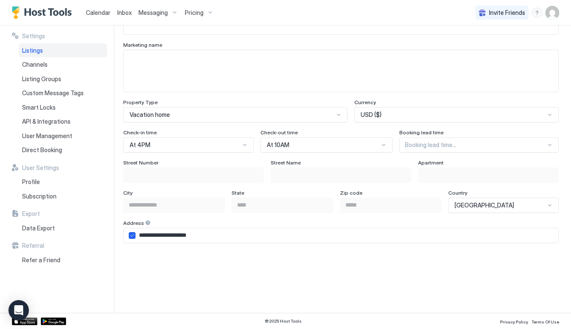
click at [378, 160] on div "Street Name" at bounding box center [341, 163] width 141 height 8
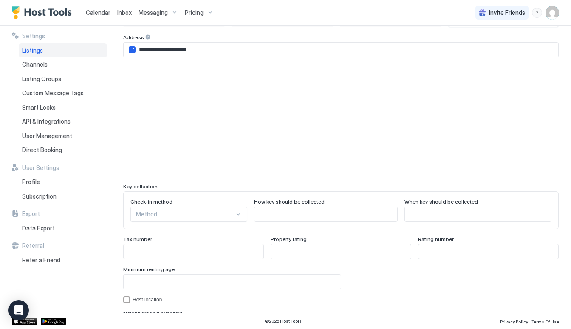
scroll to position [640, 0]
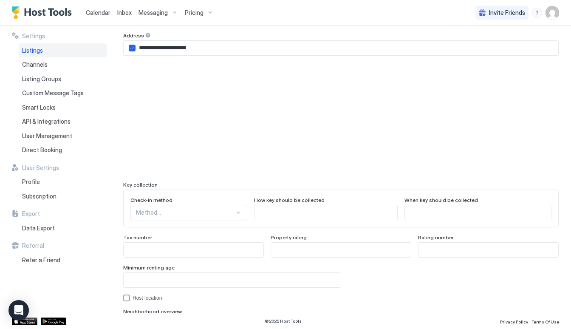
click at [213, 214] on div "Method..." at bounding box center [188, 212] width 117 height 15
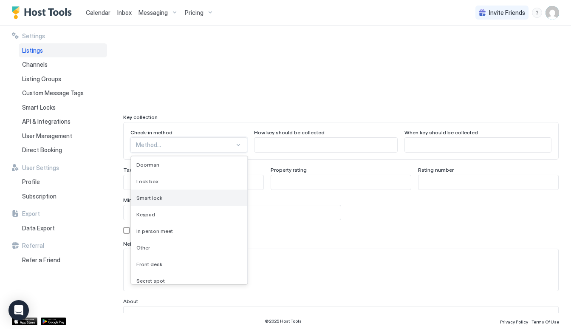
click at [189, 198] on div "Smart lock" at bounding box center [189, 197] width 106 height 6
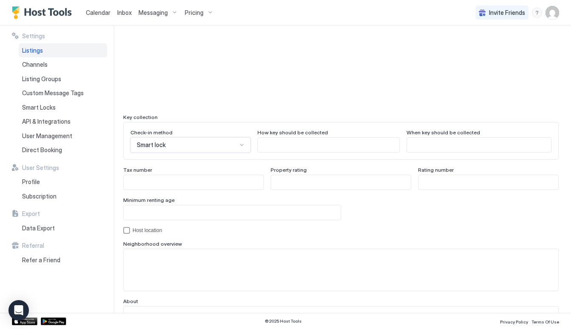
click at [230, 188] on input "Input Field" at bounding box center [194, 182] width 140 height 14
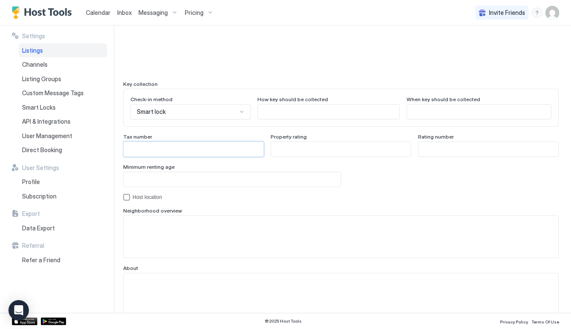
scroll to position [747, 0]
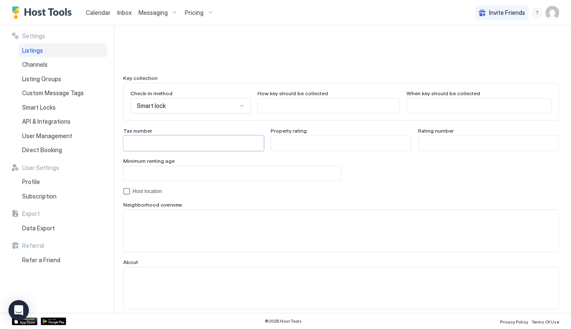
click at [223, 176] on input "Input Field" at bounding box center [232, 173] width 217 height 14
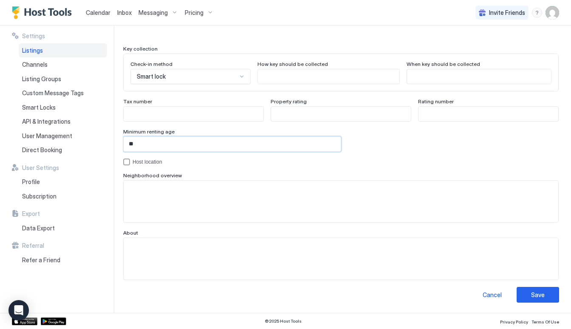
scroll to position [775, 0]
type input "**"
click at [127, 160] on div "hostLocation" at bounding box center [126, 162] width 7 height 7
click at [127, 161] on icon "hostLocation" at bounding box center [126, 162] width 5 height 5
click at [524, 295] on button "Save" at bounding box center [537, 295] width 42 height 16
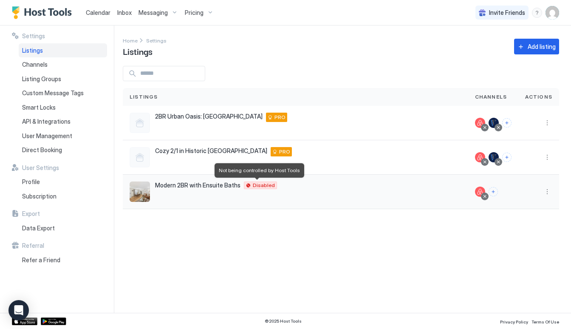
click at [258, 185] on span "Disabled" at bounding box center [264, 185] width 22 height 0
click at [206, 189] on div "Modern 2BR with Ensuite Baths Huber Heights 45424 US Disabled" at bounding box center [296, 191] width 332 height 20
click at [203, 187] on span "Modern 2BR with Ensuite Baths" at bounding box center [197, 185] width 85 height 8
click at [46, 50] on div "Listings" at bounding box center [63, 50] width 88 height 14
click at [548, 194] on button "More options" at bounding box center [547, 191] width 10 height 10
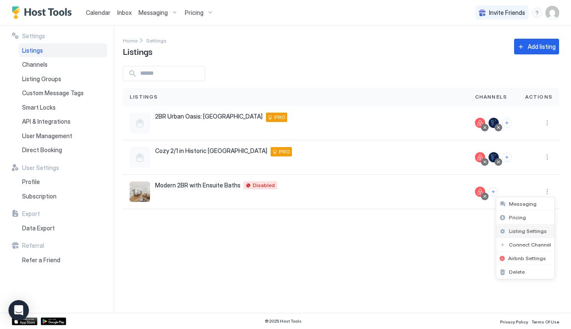
click at [533, 230] on span "Listing Settings" at bounding box center [528, 231] width 38 height 6
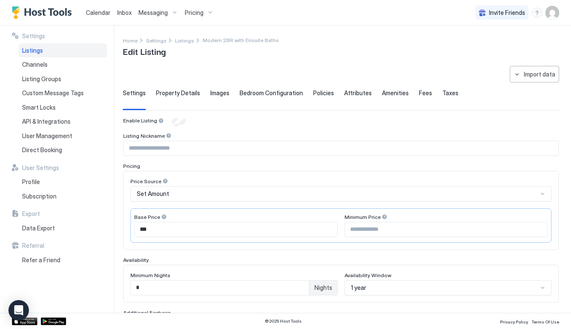
click at [186, 99] on div "Property Details" at bounding box center [178, 99] width 44 height 21
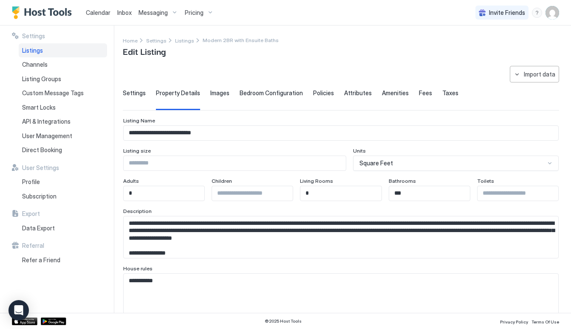
click at [259, 163] on input "Input Field" at bounding box center [235, 163] width 222 height 14
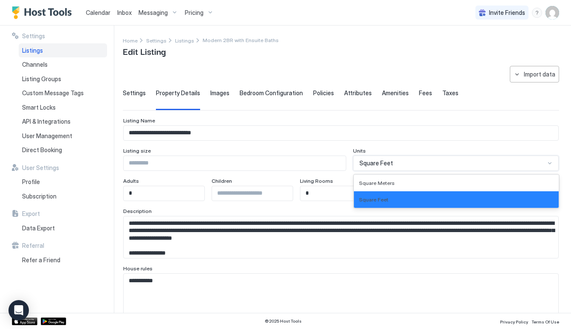
click at [387, 161] on span "Square Feet" at bounding box center [376, 163] width 34 height 8
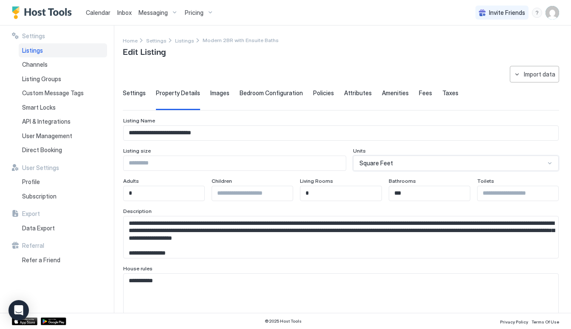
click at [287, 160] on input "Input Field" at bounding box center [235, 163] width 222 height 14
click at [201, 168] on input "Input Field" at bounding box center [235, 163] width 222 height 14
type input "****"
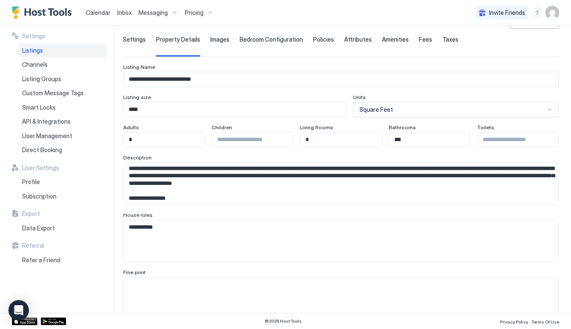
scroll to position [54, 0]
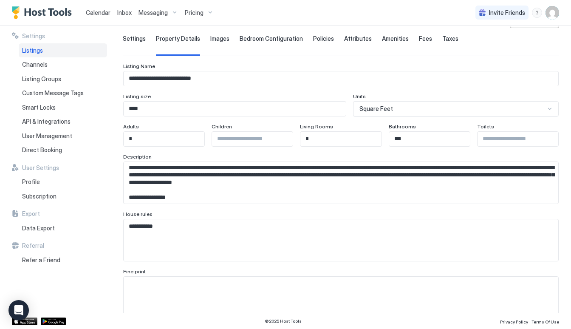
click at [320, 140] on input "*" at bounding box center [340, 139] width 81 height 14
type input "*"
click at [499, 133] on input "Input Field" at bounding box center [517, 139] width 81 height 14
type input "*"
click at [477, 155] on div "Description" at bounding box center [340, 157] width 435 height 8
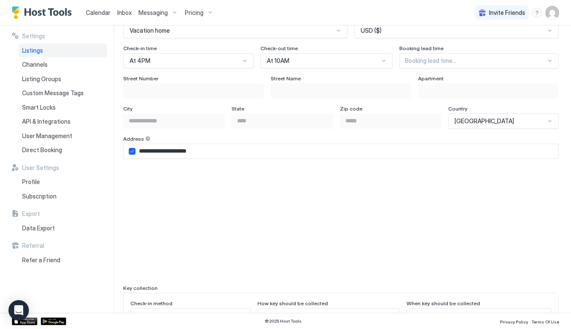
scroll to position [537, 0]
click at [463, 63] on div at bounding box center [475, 60] width 141 height 8
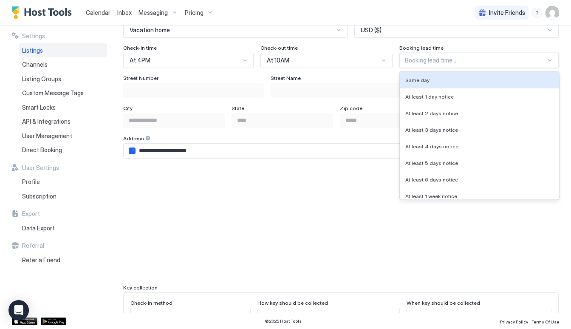
click at [463, 63] on div at bounding box center [475, 60] width 141 height 8
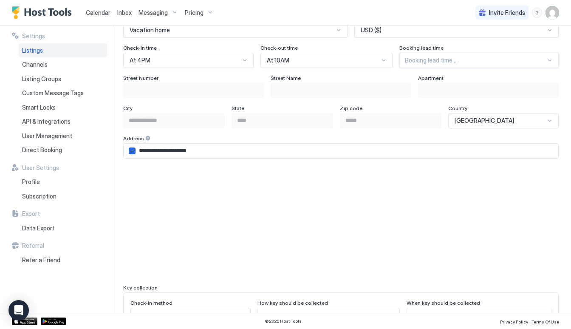
click at [456, 62] on div at bounding box center [475, 60] width 141 height 8
click at [459, 45] on div "Booking lead time" at bounding box center [478, 49] width 159 height 8
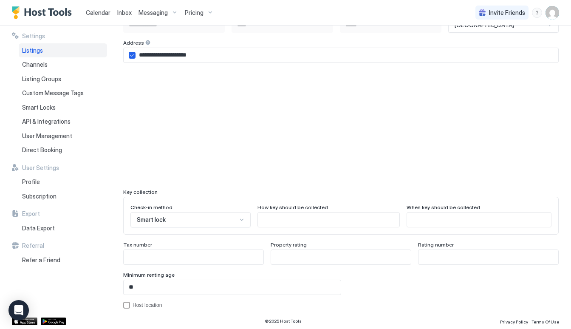
scroll to position [685, 0]
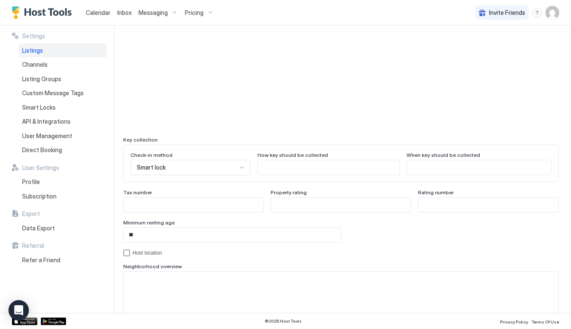
click at [299, 178] on div "Check-in method Smart lock How key should be collected When key should be colle…" at bounding box center [340, 163] width 435 height 38
click at [303, 170] on input "Input Field" at bounding box center [328, 167] width 141 height 14
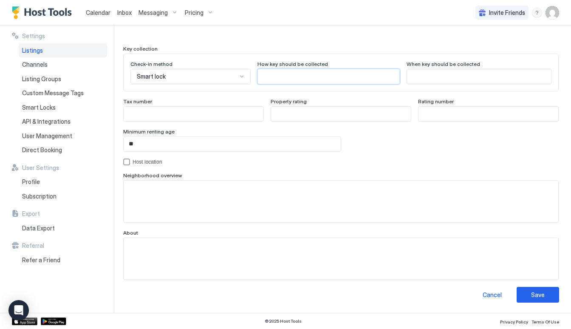
scroll to position [775, 0]
click at [550, 296] on button "Save" at bounding box center [537, 295] width 42 height 16
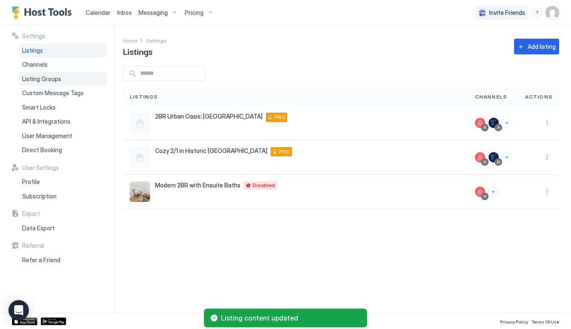
click at [66, 72] on div "Listing Groups" at bounding box center [63, 79] width 88 height 14
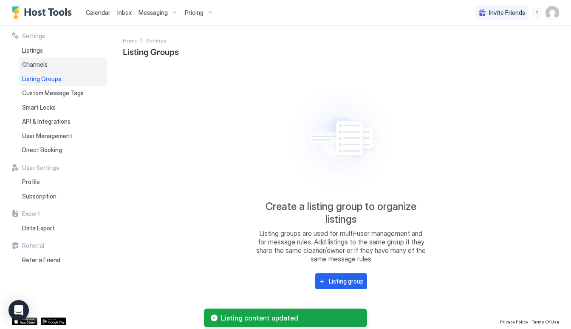
click at [66, 66] on div "Channels" at bounding box center [63, 64] width 88 height 14
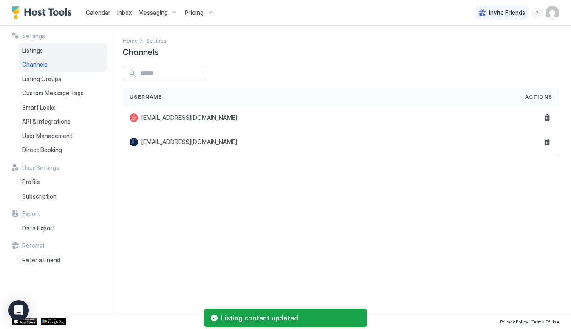
click at [50, 46] on div "Listings" at bounding box center [63, 50] width 88 height 14
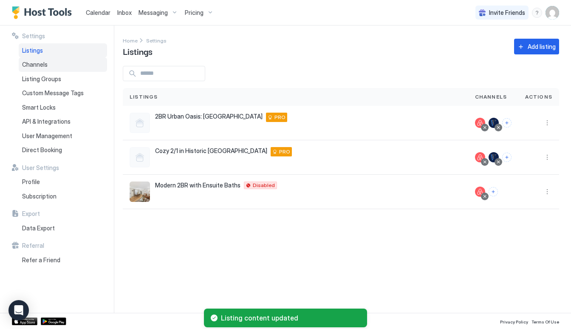
click at [45, 59] on div "Channels" at bounding box center [63, 64] width 88 height 14
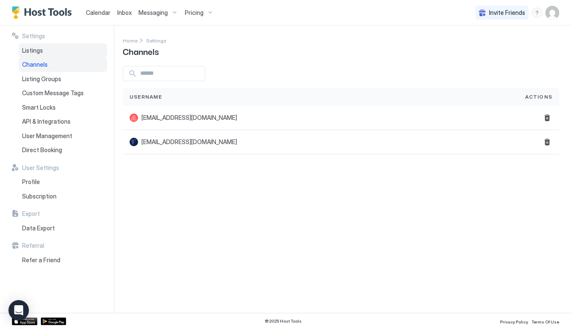
click at [45, 56] on div "Listings" at bounding box center [63, 50] width 88 height 14
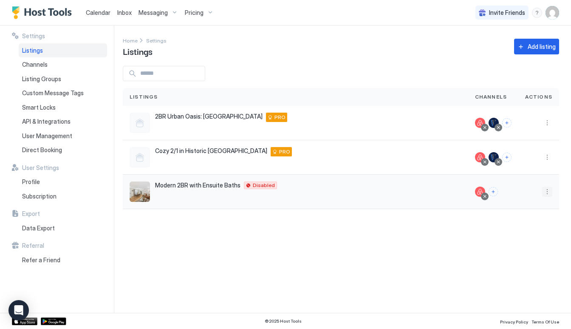
click at [548, 191] on button "More options" at bounding box center [547, 191] width 10 height 10
click at [535, 234] on div "Listing Settings" at bounding box center [525, 231] width 58 height 14
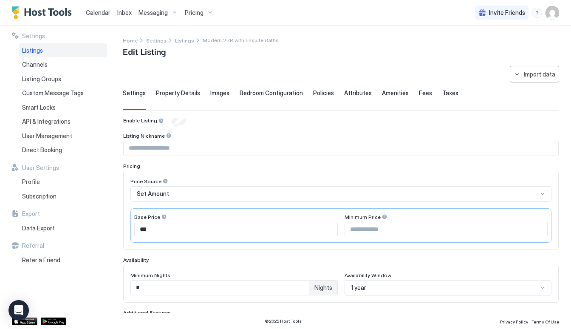
type input "****"
type input "*"
click at [187, 93] on span "Property Details" at bounding box center [178, 93] width 44 height 8
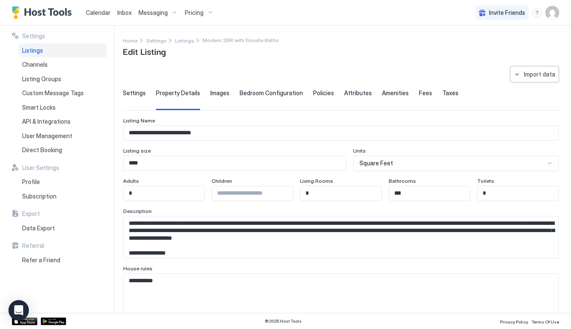
click at [133, 97] on div "Settings" at bounding box center [134, 99] width 23 height 21
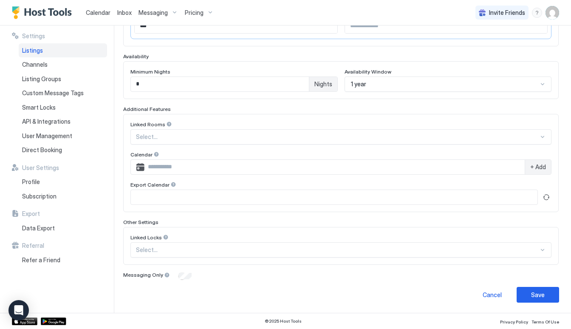
scroll to position [203, 0]
click at [269, 87] on input "*" at bounding box center [220, 84] width 178 height 14
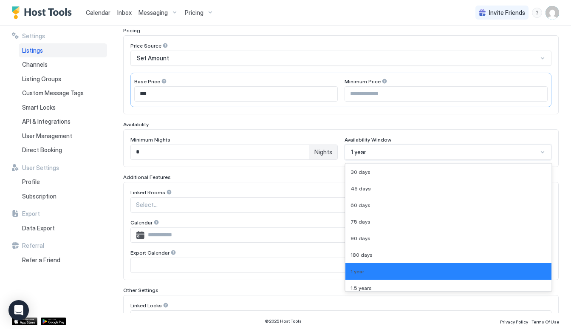
click at [377, 152] on div "1 year" at bounding box center [447, 151] width 207 height 15
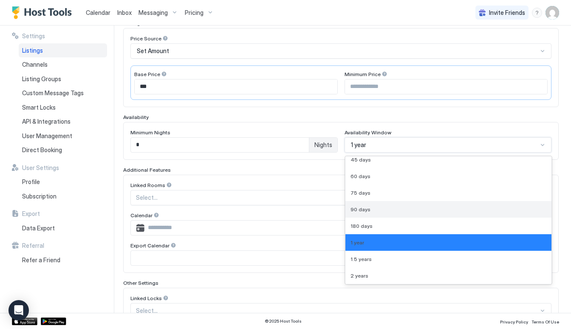
scroll to position [0, 0]
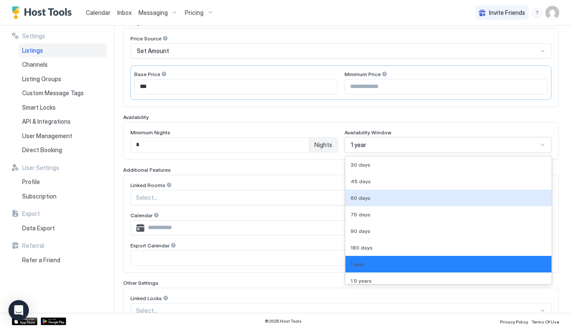
click at [298, 169] on div "Additional Features" at bounding box center [340, 169] width 435 height 6
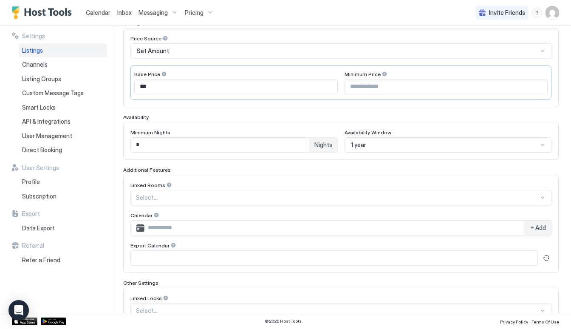
click at [327, 141] on span "Nights" at bounding box center [323, 145] width 18 height 8
click at [269, 135] on div "Minimum Nights" at bounding box center [233, 133] width 207 height 8
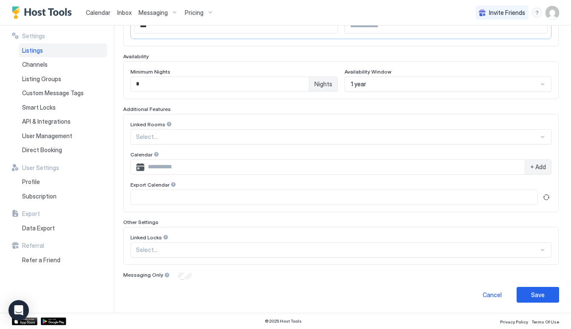
scroll to position [203, 0]
click at [218, 169] on input "Input Field" at bounding box center [334, 167] width 380 height 14
click at [154, 157] on div at bounding box center [156, 155] width 6 height 6
click at [178, 168] on input "Input Field" at bounding box center [334, 167] width 380 height 14
paste input "**********"
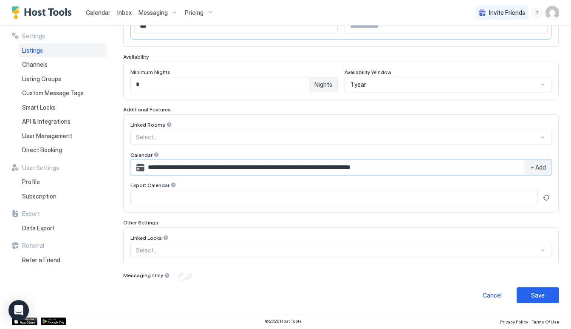
type input "**********"
click at [542, 173] on div "+ Add" at bounding box center [537, 167] width 26 height 14
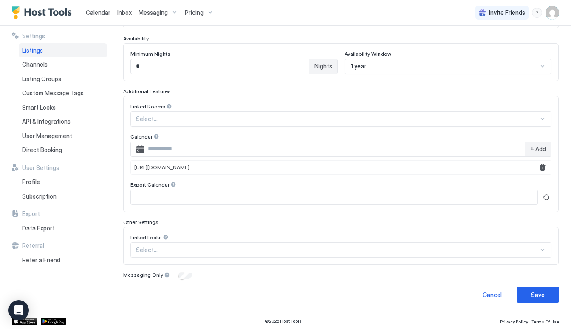
scroll to position [221, 0]
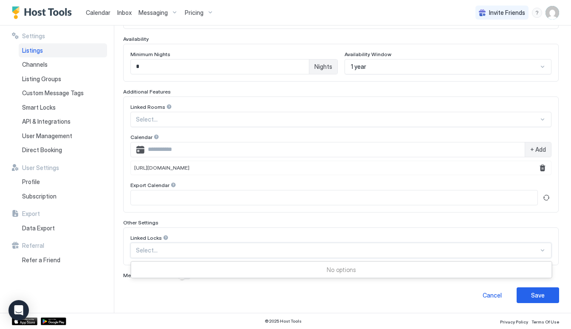
click at [324, 254] on div "Select..." at bounding box center [340, 249] width 421 height 15
click at [547, 297] on button "Save" at bounding box center [537, 295] width 42 height 16
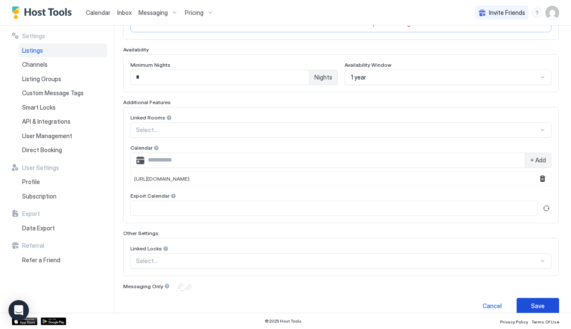
scroll to position [44, 0]
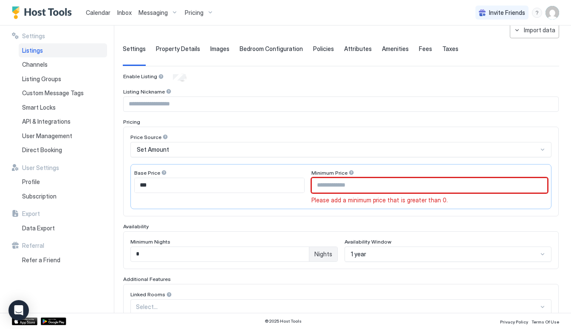
click at [395, 185] on input "Input Field" at bounding box center [429, 185] width 235 height 14
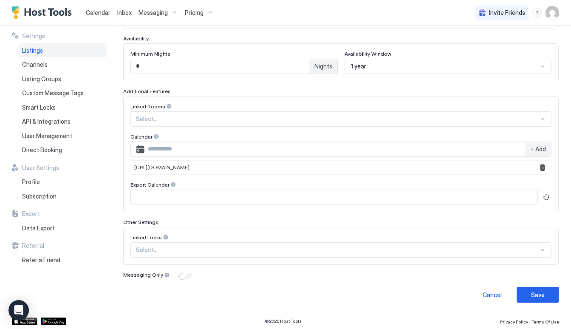
scroll to position [221, 0]
type input "***"
click at [540, 298] on div "Save" at bounding box center [538, 294] width 14 height 9
